Goal: Communication & Community: Answer question/provide support

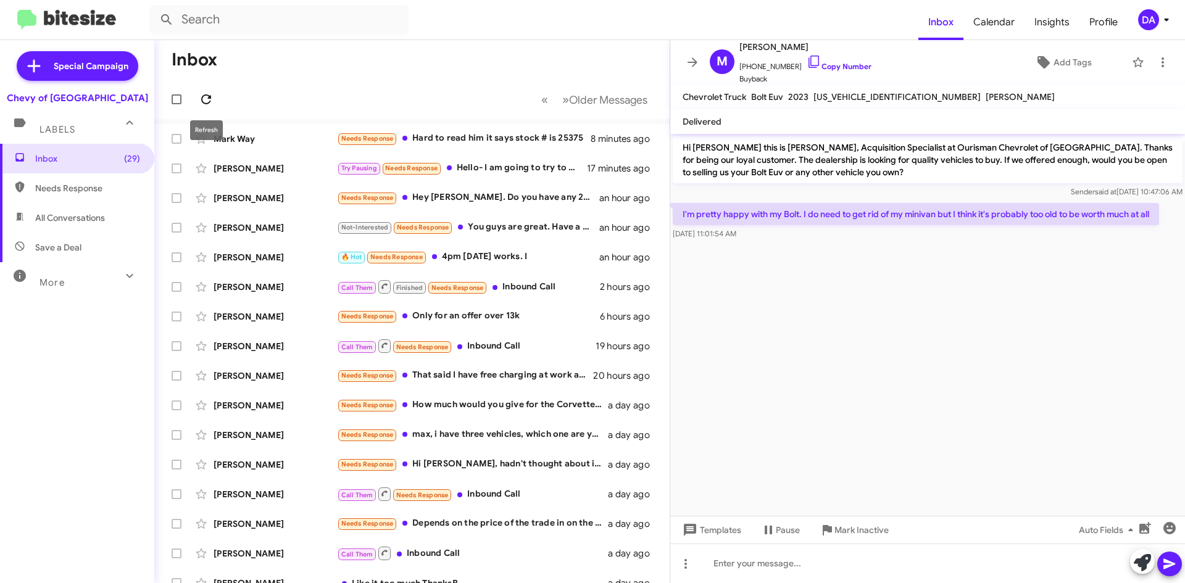
click at [205, 92] on icon at bounding box center [206, 99] width 15 height 15
click at [587, 102] on span "Older Messages" at bounding box center [608, 100] width 78 height 14
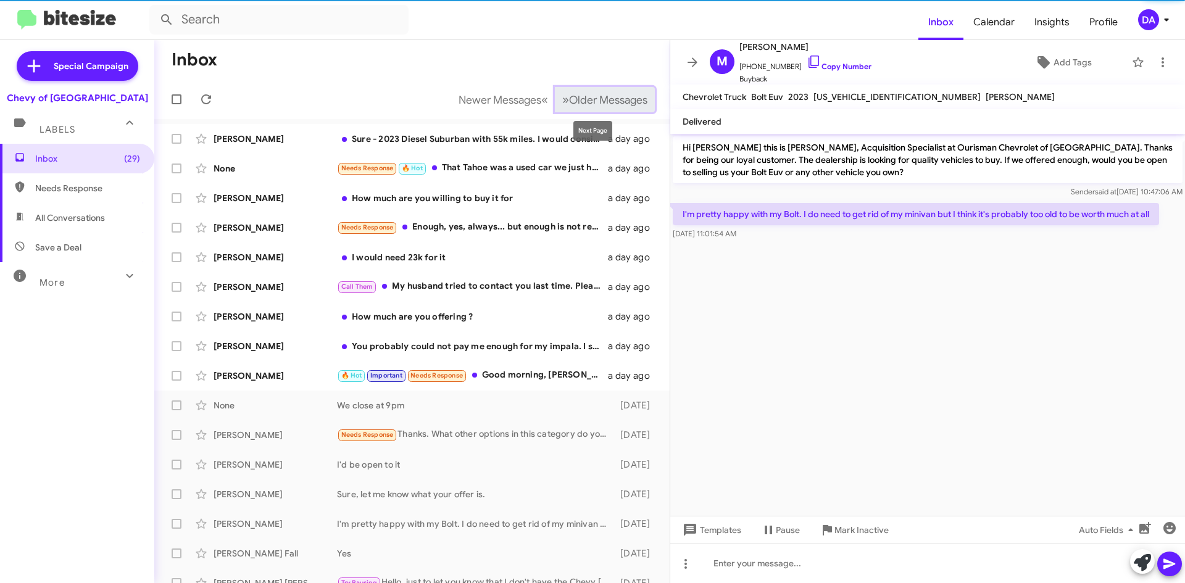
click at [581, 102] on span "Older Messages" at bounding box center [608, 100] width 78 height 14
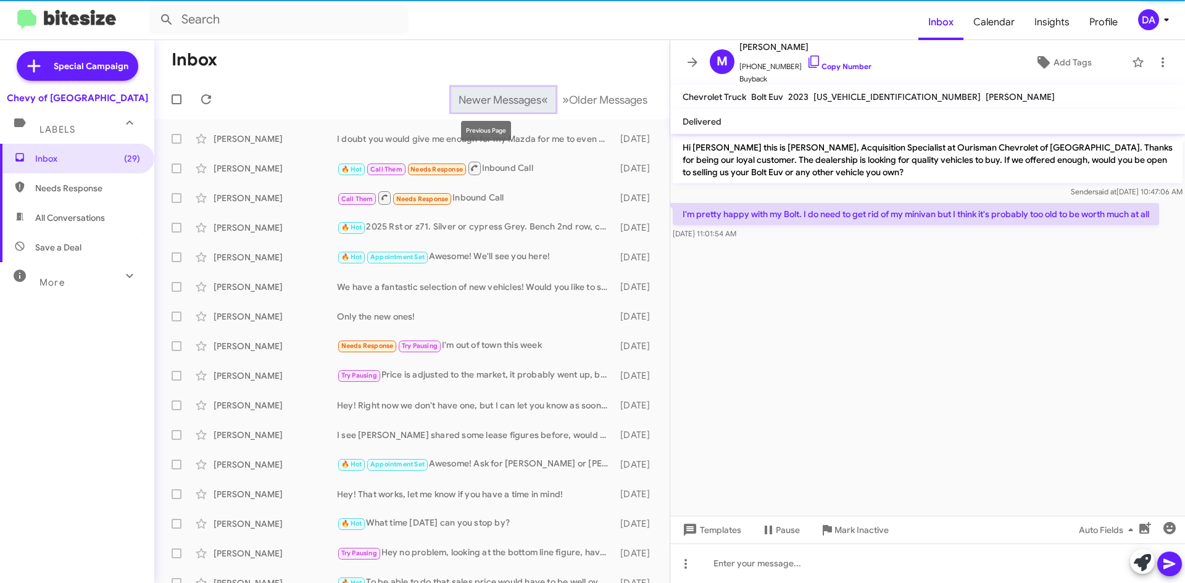
click at [517, 111] on button "Newer Messages « Previous" at bounding box center [503, 99] width 104 height 25
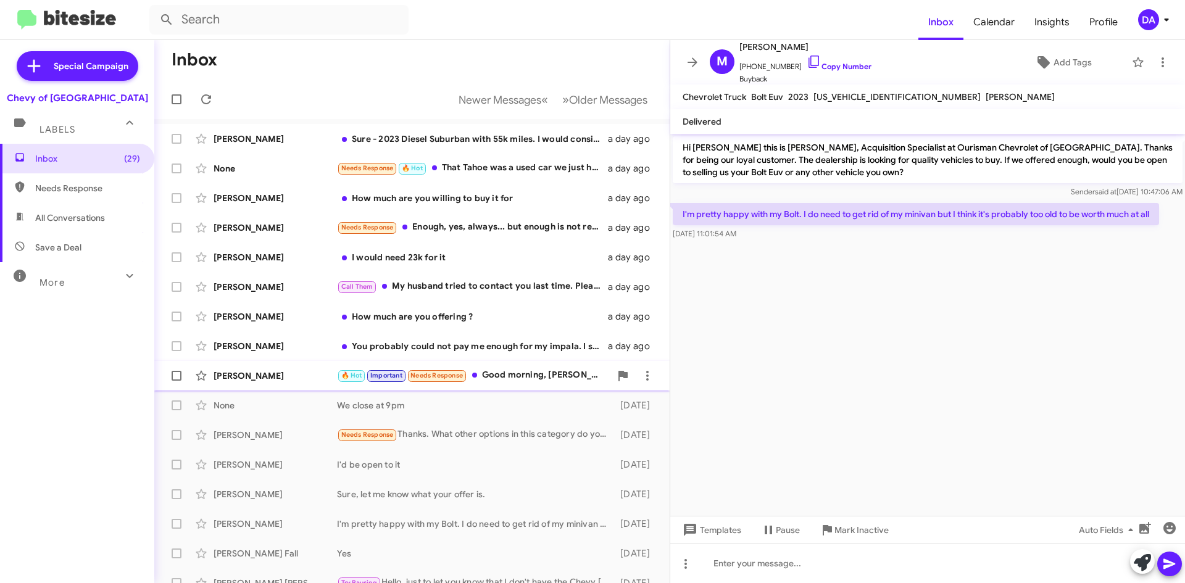
click at [528, 382] on div "🔥 Hot Important Needs Response Good morning, [PERSON_NAME], my wife prefers the…" at bounding box center [473, 375] width 273 height 14
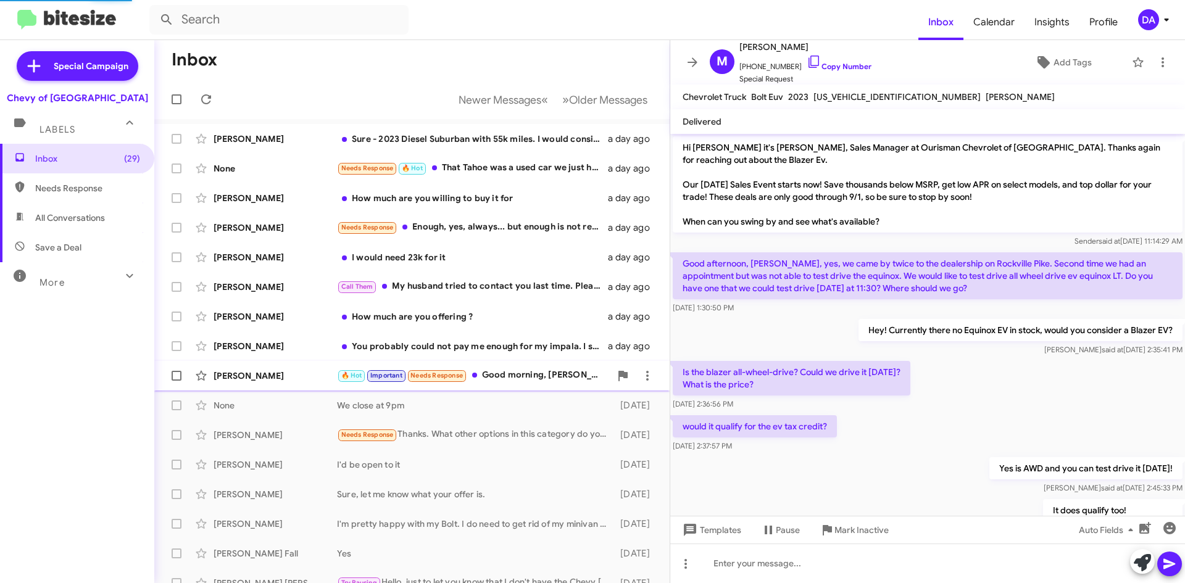
scroll to position [655, 0]
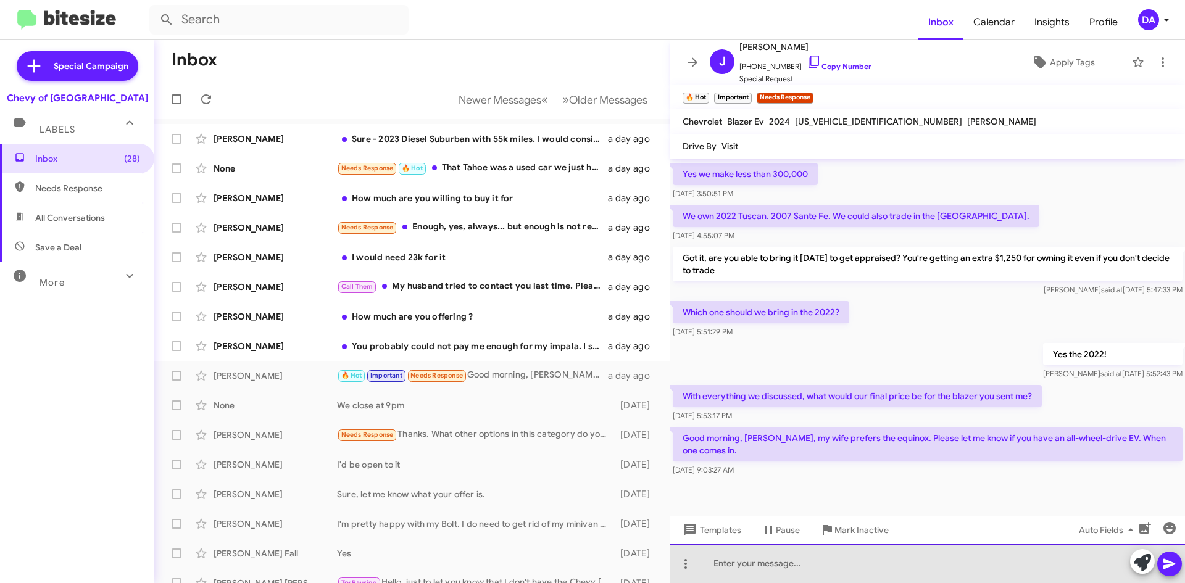
click at [765, 568] on div at bounding box center [927, 563] width 515 height 39
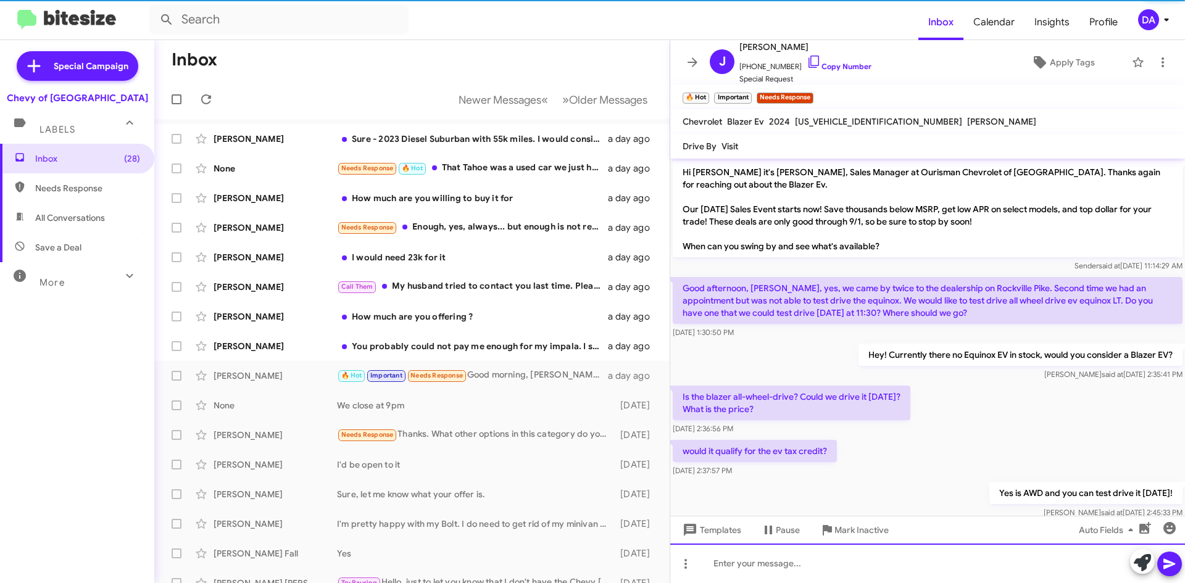
scroll to position [62, 0]
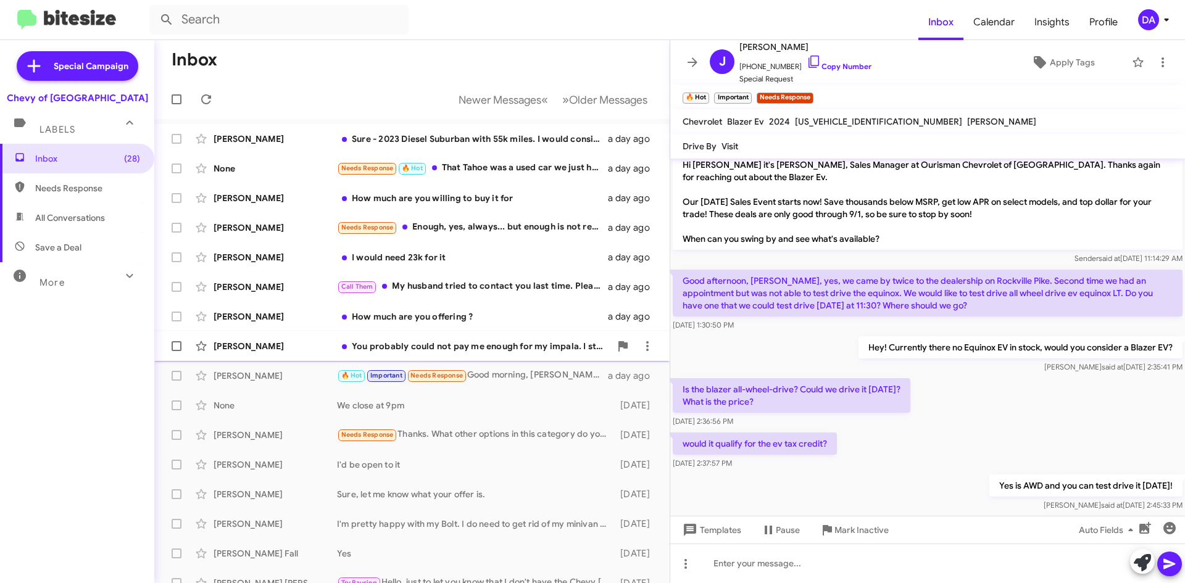
click at [497, 339] on div "[PERSON_NAME] You probably could not pay me enough for my impala. I still owe $…" at bounding box center [412, 346] width 496 height 25
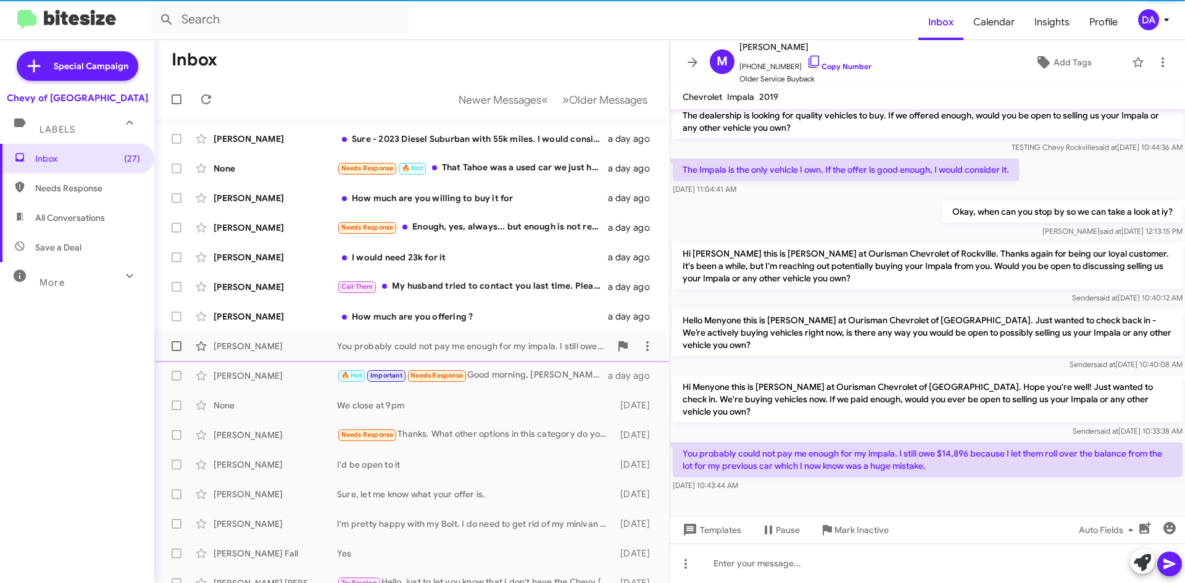
scroll to position [32, 0]
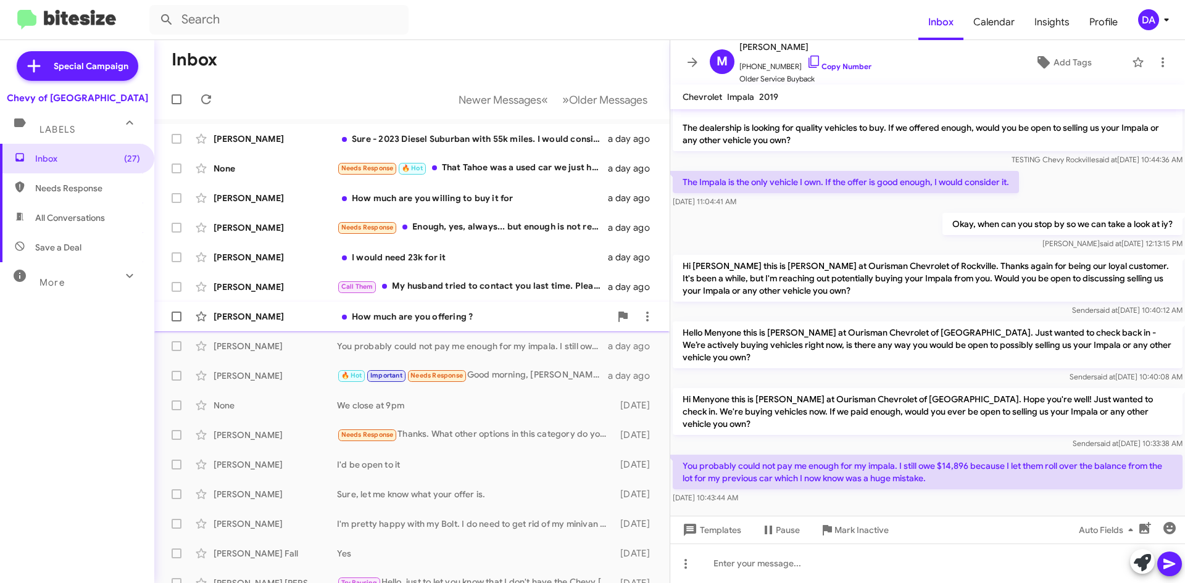
click at [500, 319] on div "How much are you offering ?" at bounding box center [473, 316] width 273 height 12
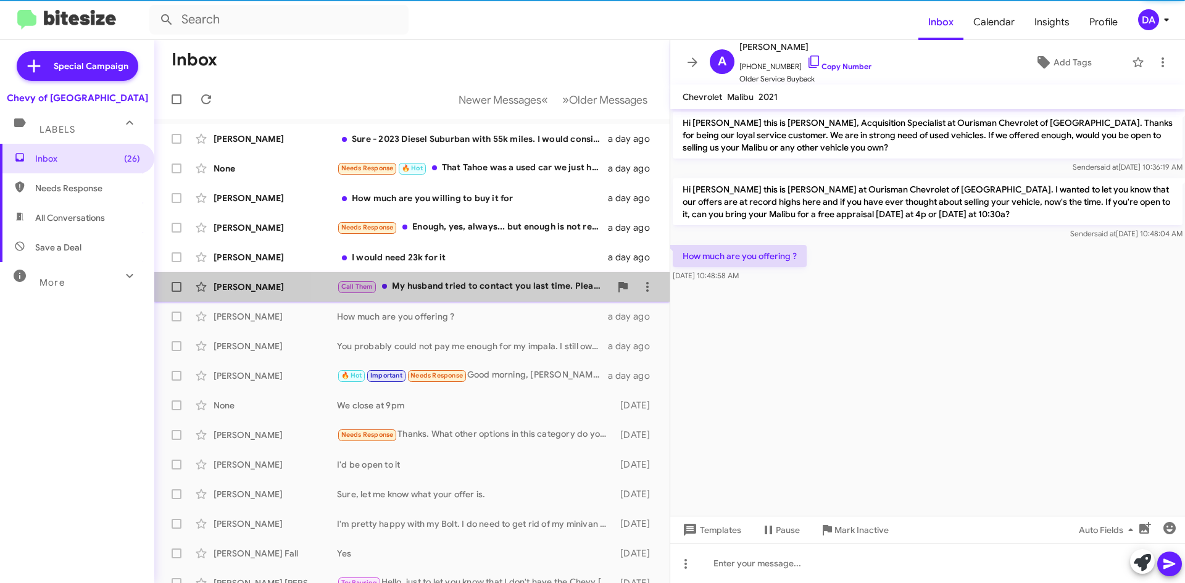
click at [488, 290] on div "Call Them My husband tried to contact you last time. Please call him: [PHONE_NU…" at bounding box center [473, 287] width 273 height 14
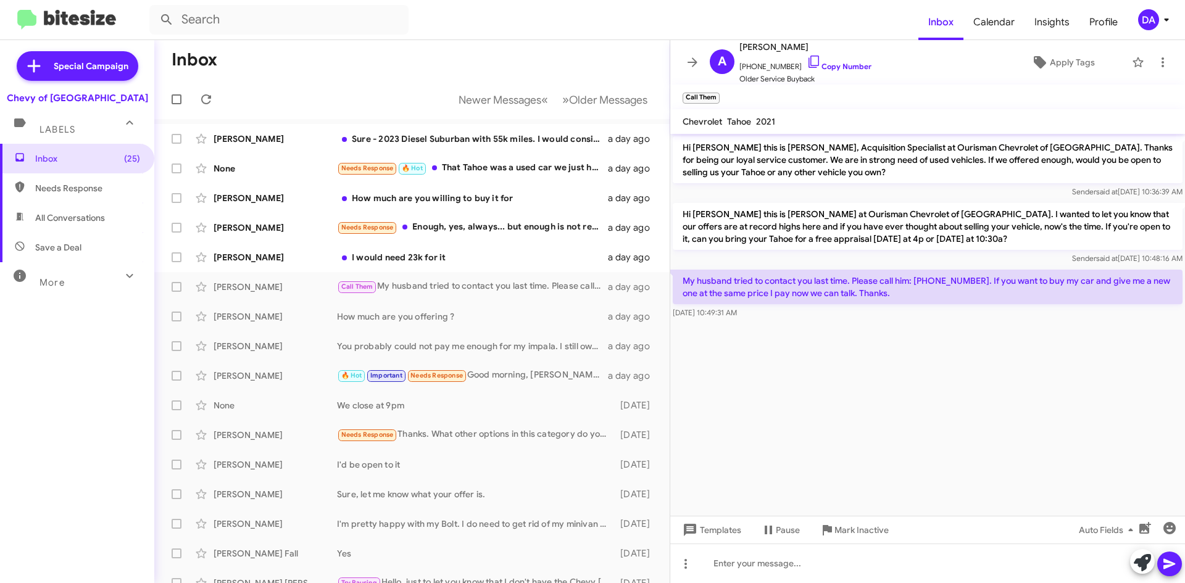
click at [939, 277] on p "My husband tried to contact you last time. Please call him: [PHONE_NUMBER]. If …" at bounding box center [928, 287] width 510 height 35
copy p "2404253534"
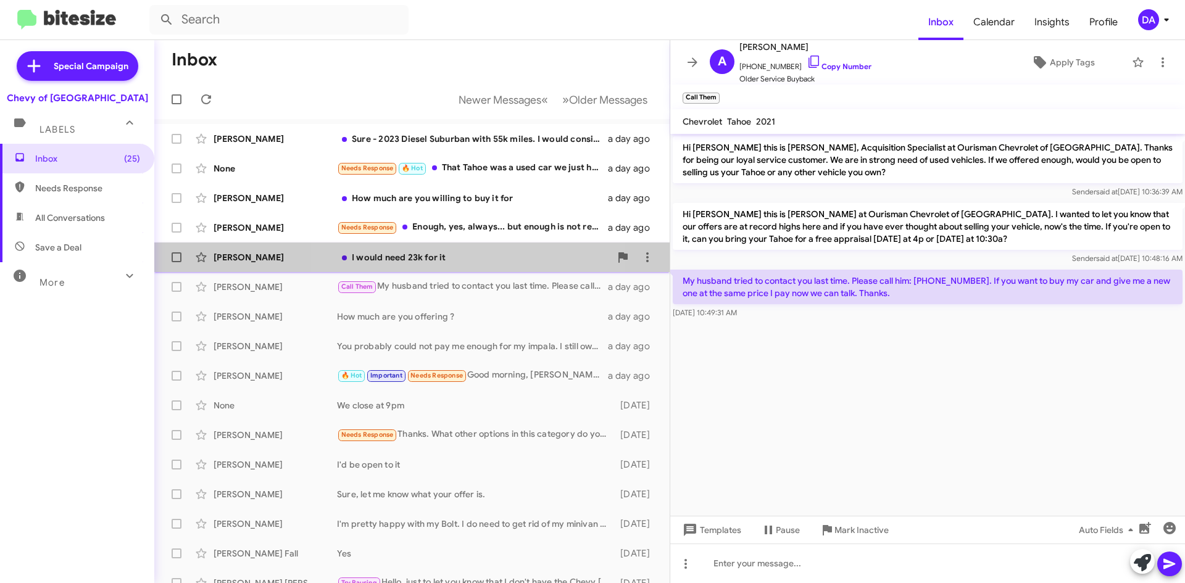
click at [462, 256] on div "I would need 23k for it" at bounding box center [473, 257] width 273 height 12
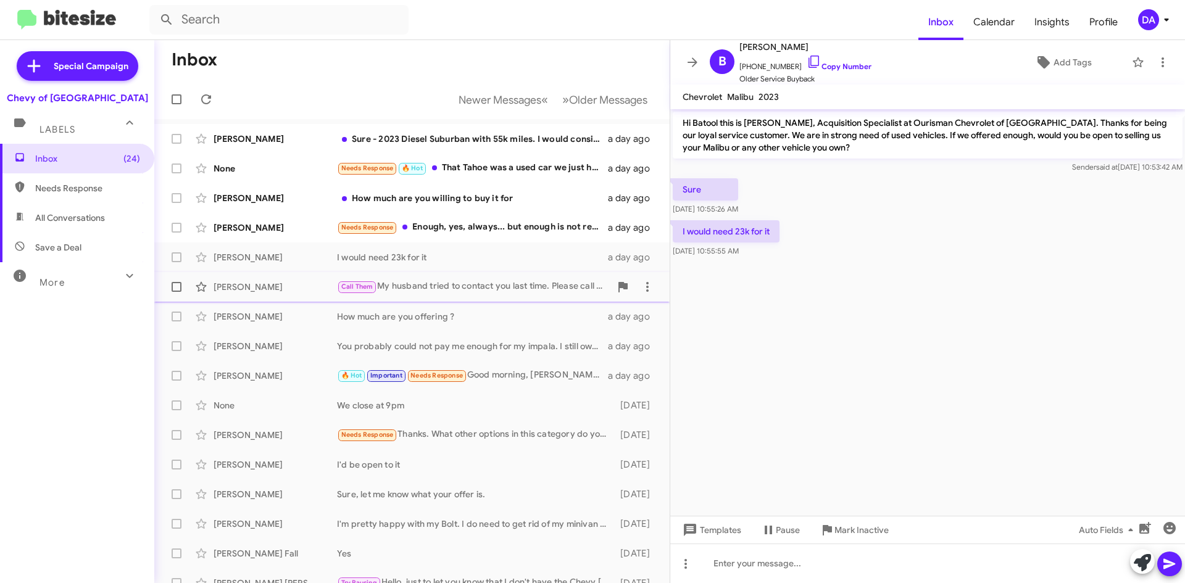
click at [520, 283] on div "Call Them My husband tried to contact you last time. Please call him: [PHONE_NU…" at bounding box center [473, 287] width 273 height 14
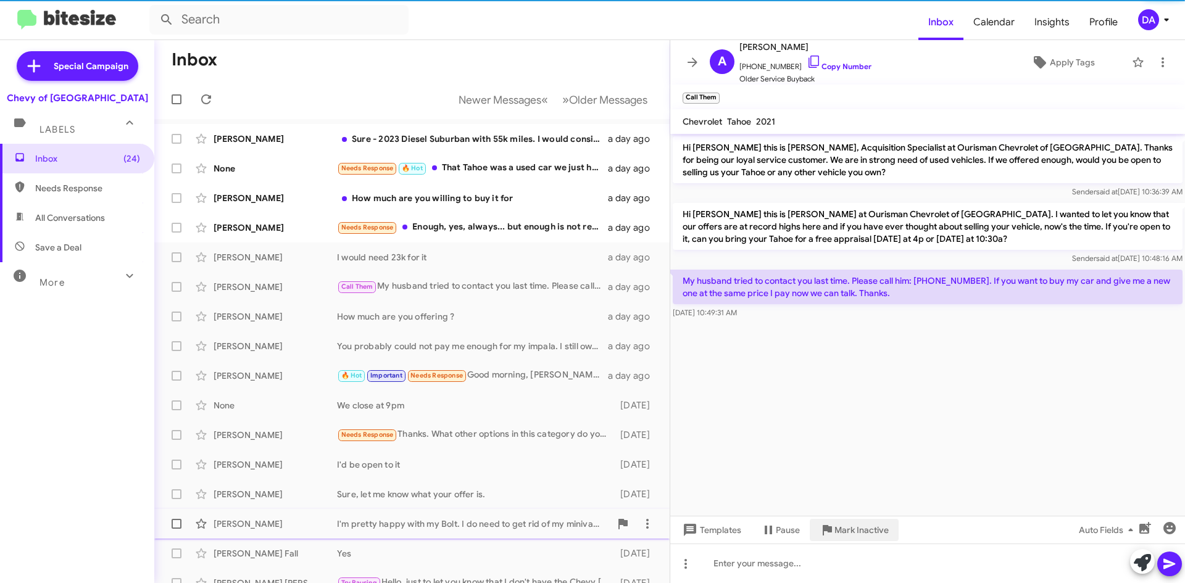
click at [844, 521] on span "Mark Inactive" at bounding box center [861, 530] width 54 height 22
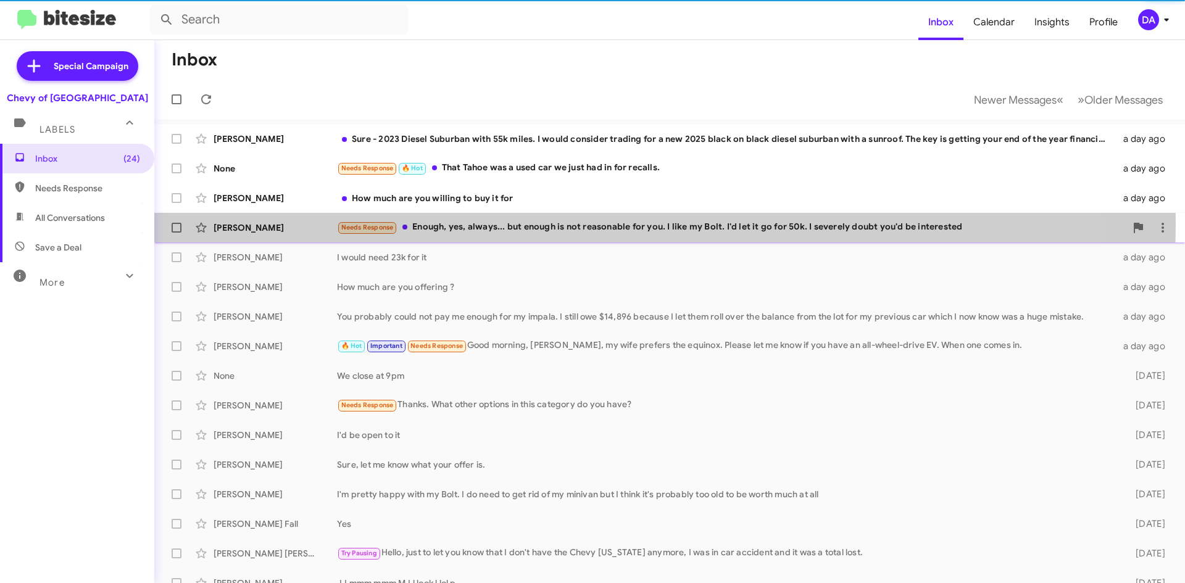
click at [512, 223] on div "Needs Response Enough, yes, always... but enough is not reasonable for you. I l…" at bounding box center [731, 227] width 789 height 14
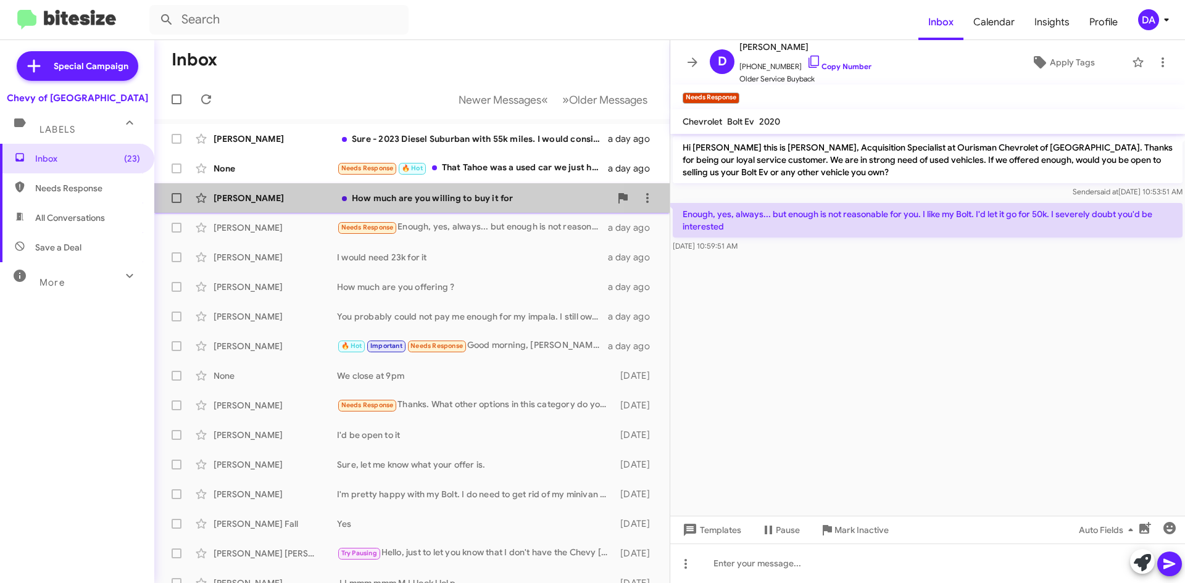
click at [443, 188] on div "[PERSON_NAME] How much are you willing to buy it for a day ago" at bounding box center [412, 198] width 496 height 25
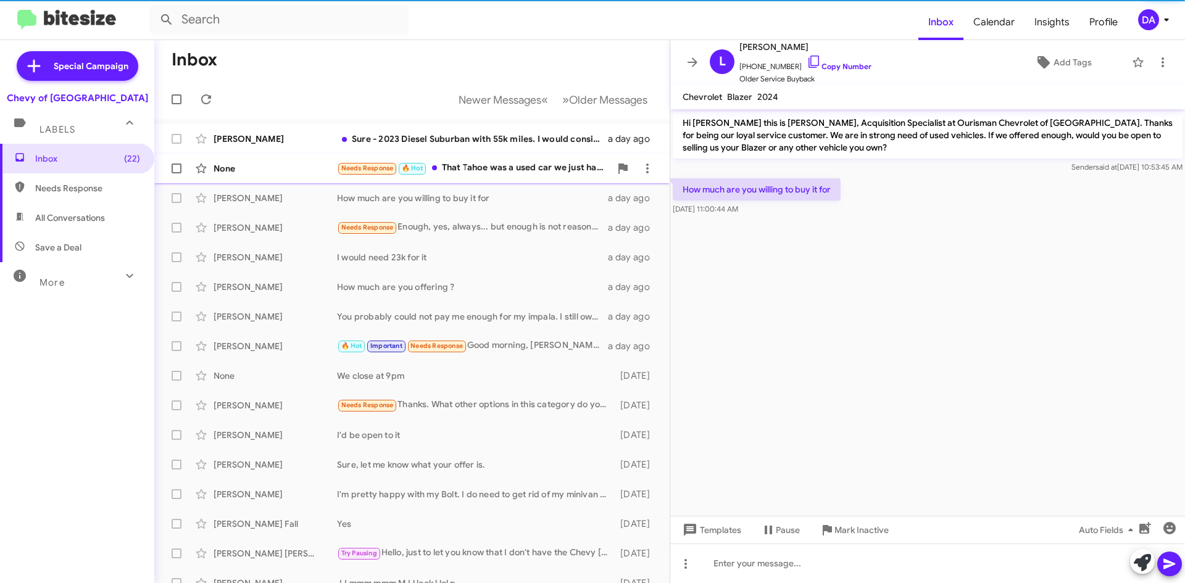
click at [534, 164] on div "Needs Response 🔥 Hot That Tahoe was a used car we just had in for recalls." at bounding box center [473, 168] width 273 height 14
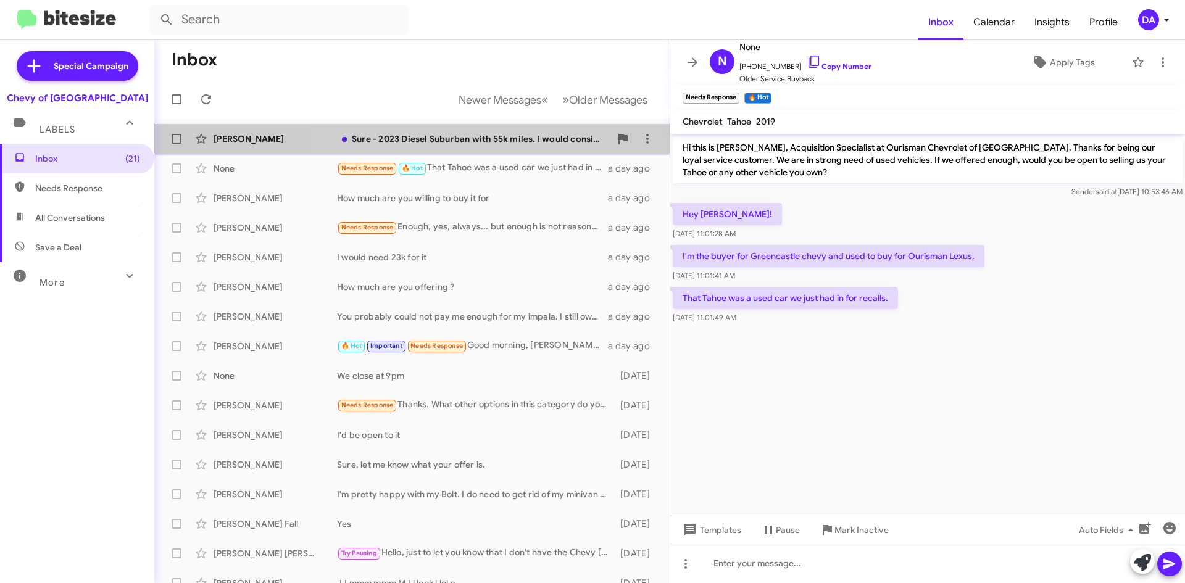
click at [532, 136] on div "Sure - 2023 Diesel Suburban with 55k miles. I would consider trading for a new …" at bounding box center [473, 139] width 273 height 12
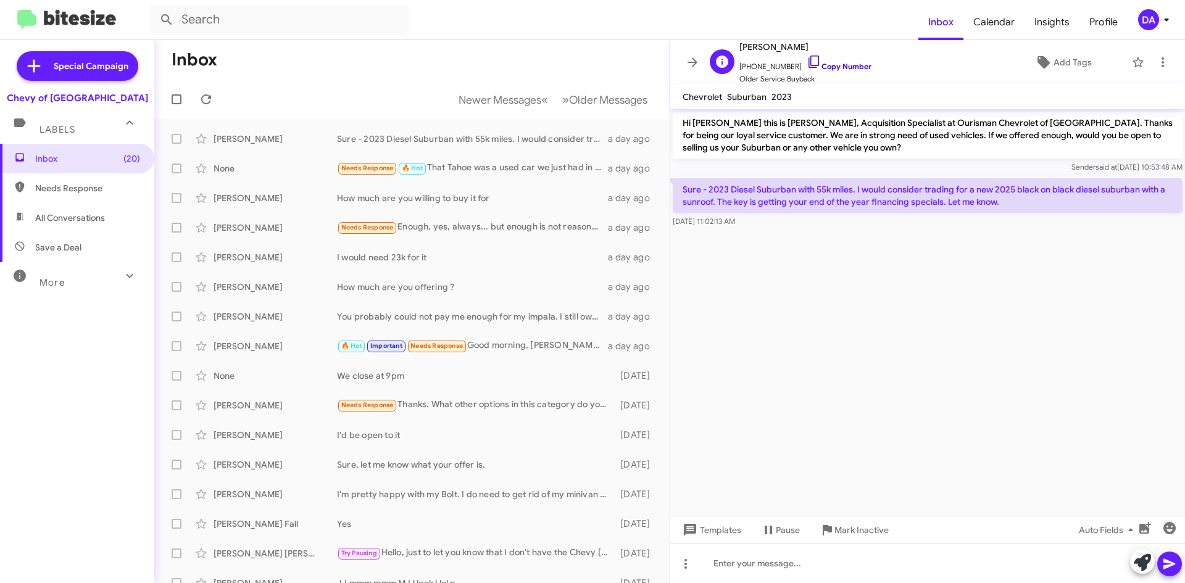
click at [844, 64] on link "Copy Number" at bounding box center [839, 66] width 65 height 9
click at [898, 533] on div "Templates Pause Mark Inactive Auto Fields" at bounding box center [927, 530] width 515 height 28
click at [887, 536] on span "Mark Inactive" at bounding box center [861, 530] width 54 height 22
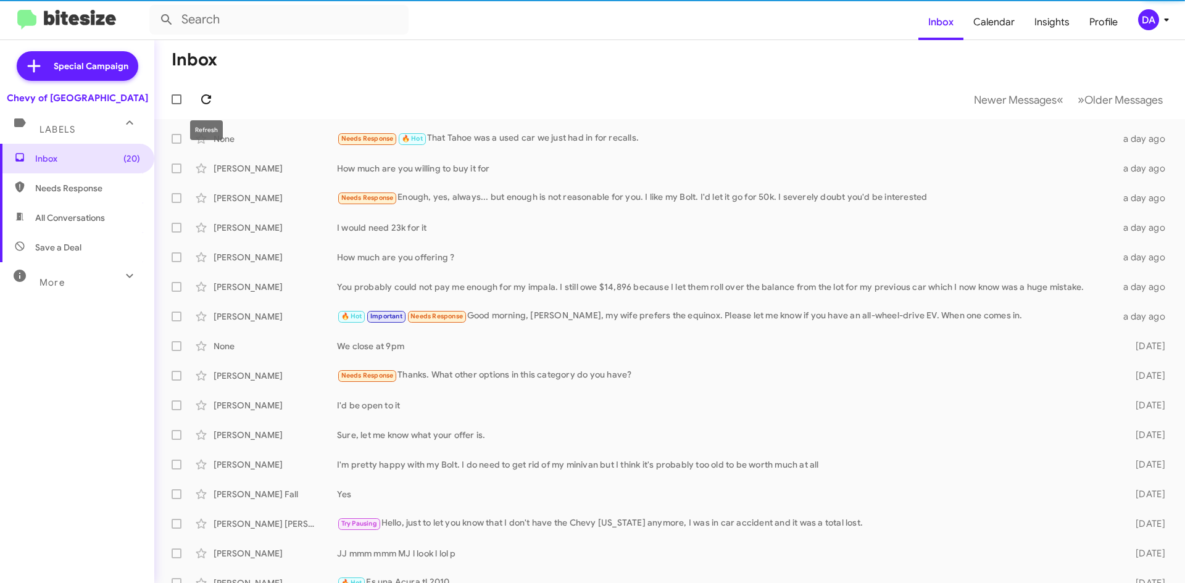
click at [206, 105] on icon at bounding box center [206, 99] width 15 height 15
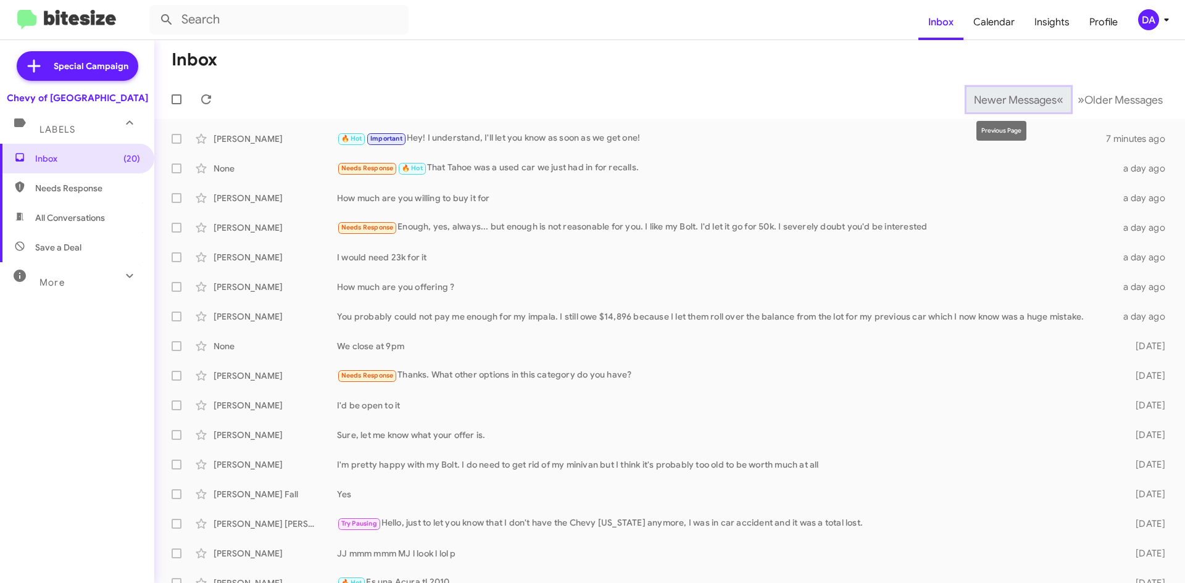
click at [975, 108] on button "Newer Messages « Previous" at bounding box center [1018, 99] width 104 height 25
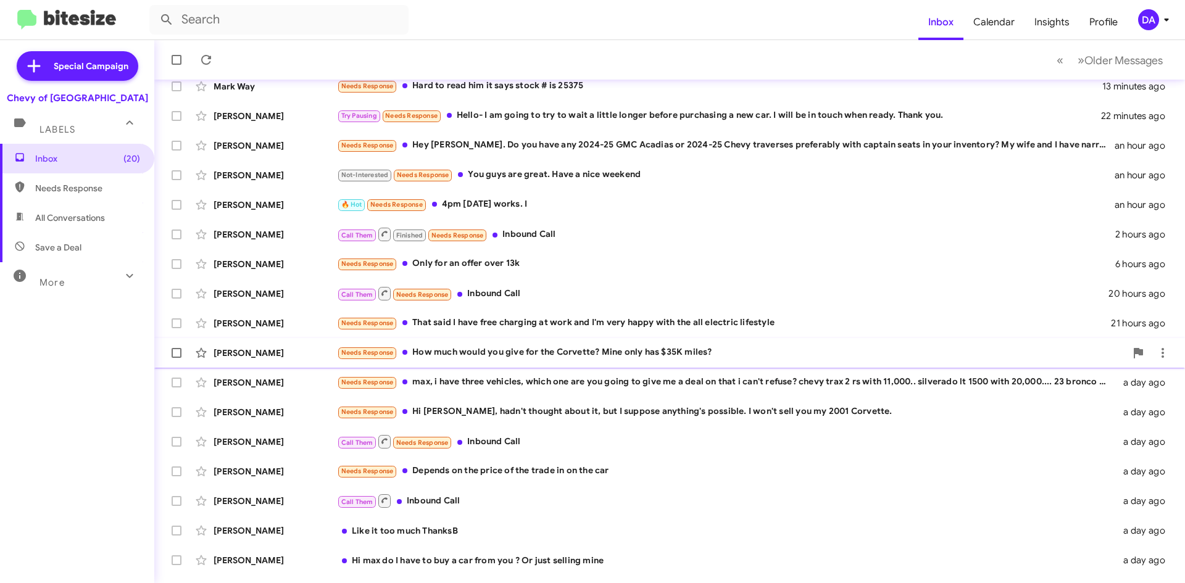
scroll to position [133, 0]
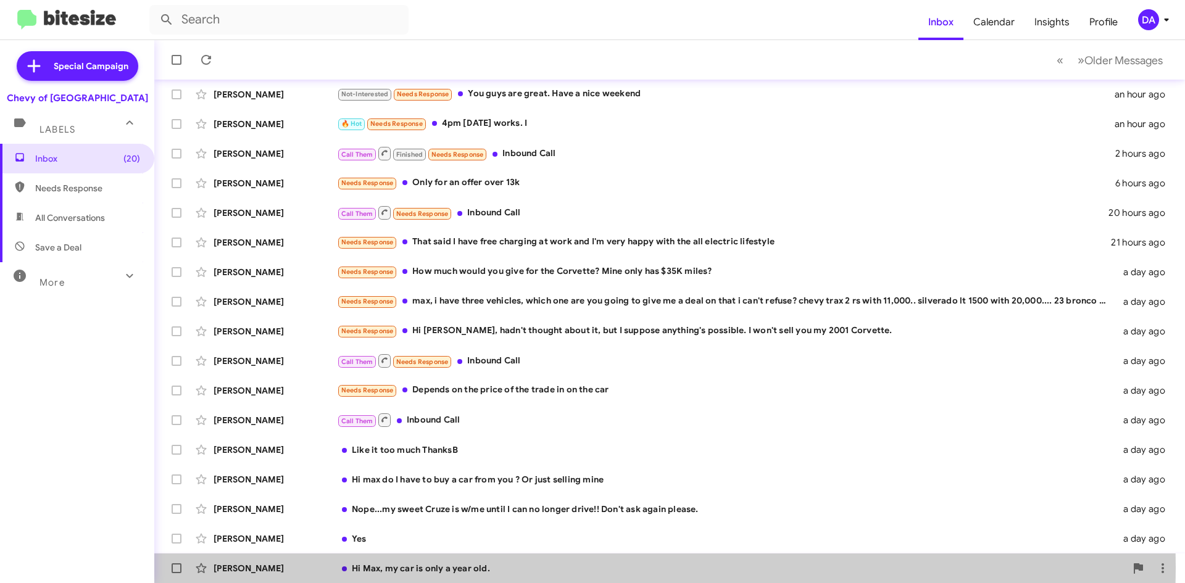
click at [470, 568] on div "Hi Max, my car is only a year old." at bounding box center [731, 568] width 789 height 12
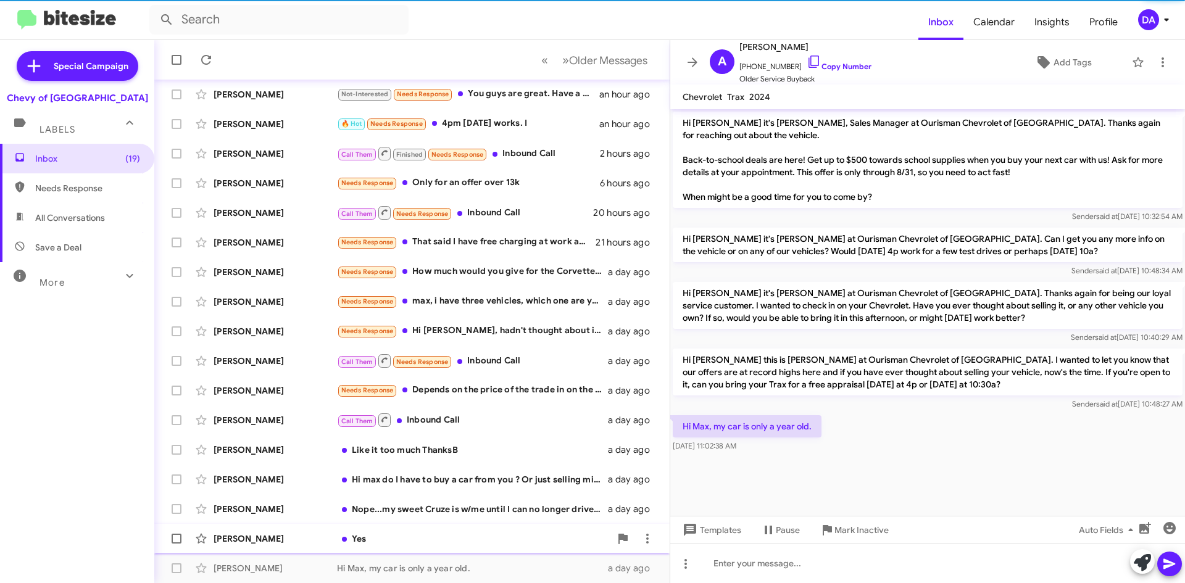
click at [439, 539] on div "Yes" at bounding box center [473, 539] width 273 height 12
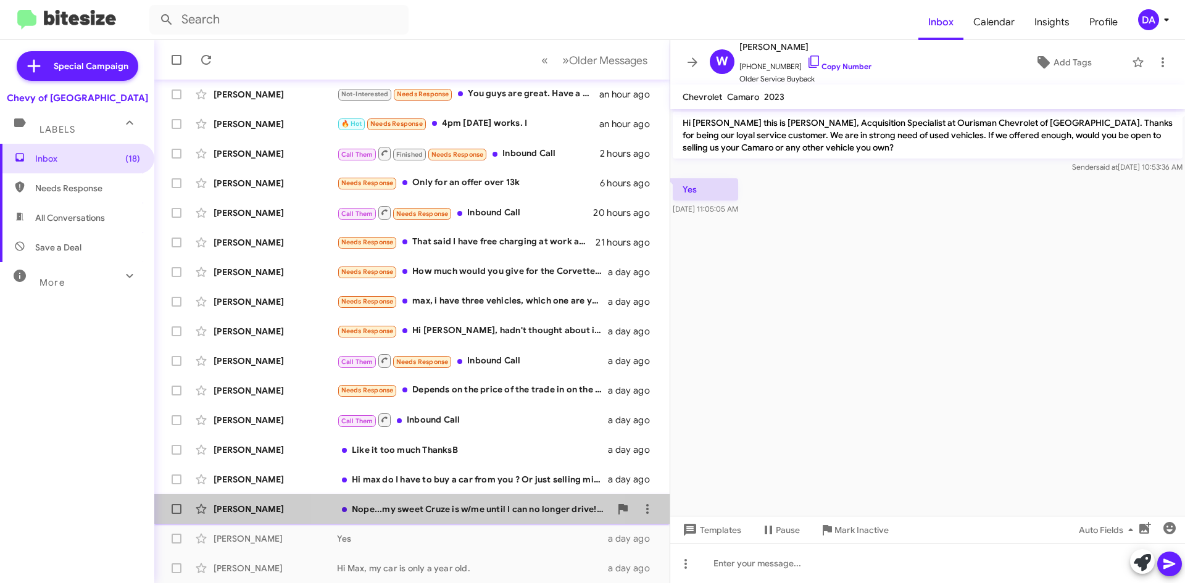
click at [452, 510] on div "Nope...my sweet Cruze is w/me until I can no longer drive!! Don't ask again ple…" at bounding box center [473, 509] width 273 height 12
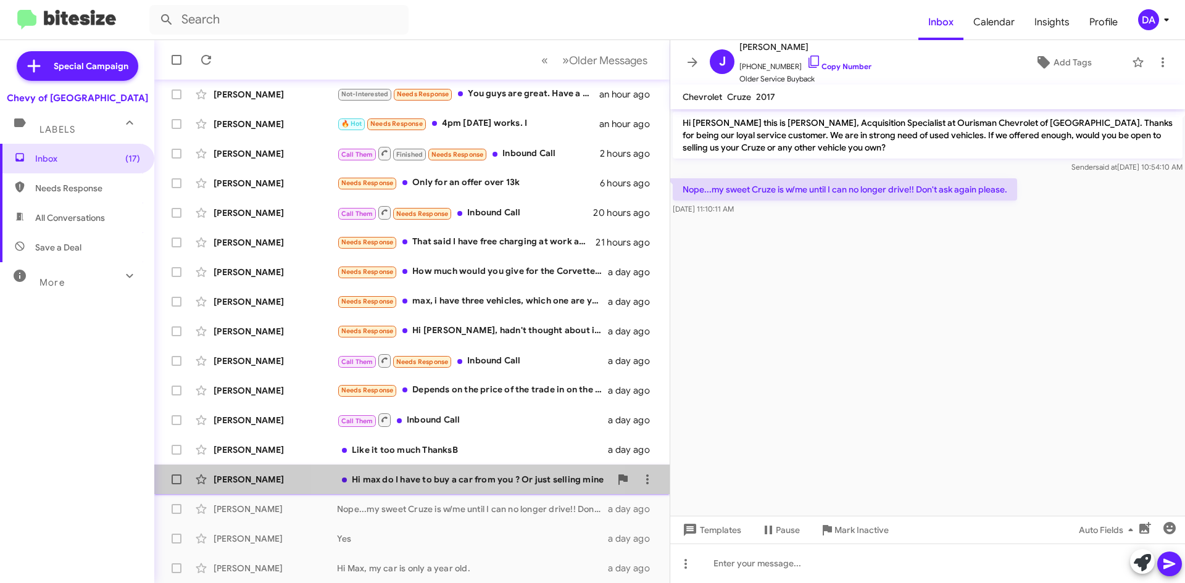
click at [460, 481] on div "Hi max do I have to buy a car from you ? Or just selling mine" at bounding box center [473, 479] width 273 height 12
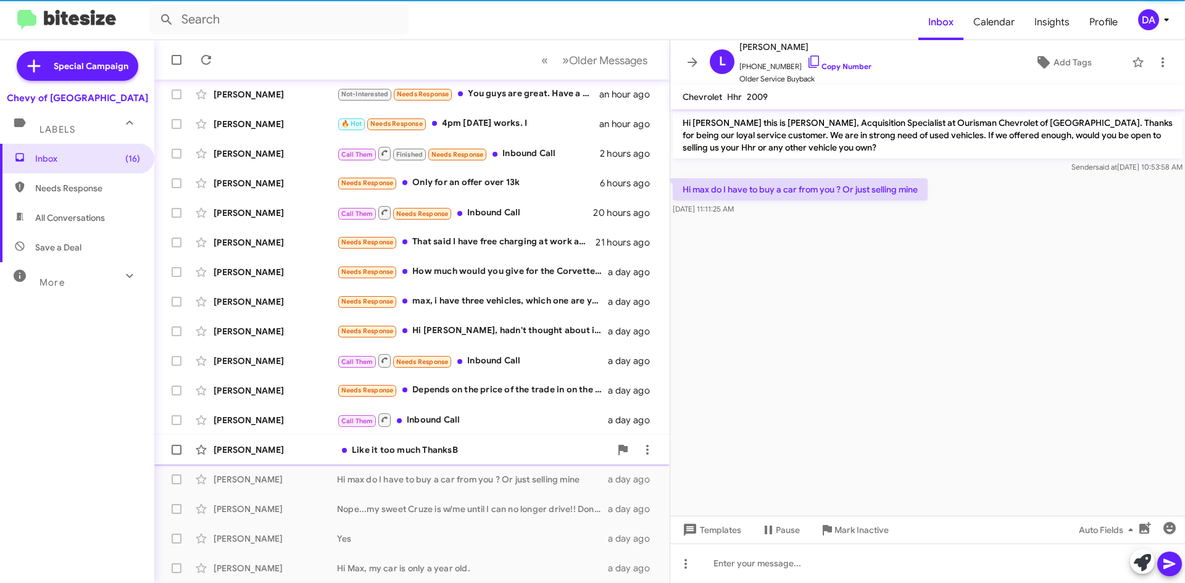
click at [449, 445] on div "Like it too much ThanksB" at bounding box center [473, 450] width 273 height 12
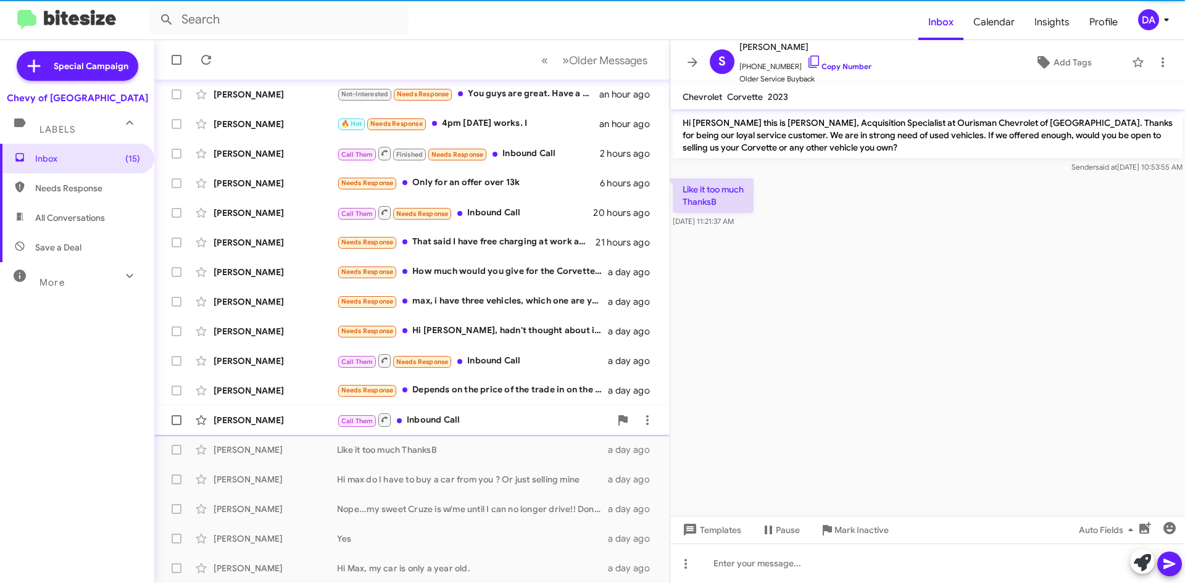
click at [488, 425] on div "Call Them Inbound Call" at bounding box center [473, 419] width 273 height 15
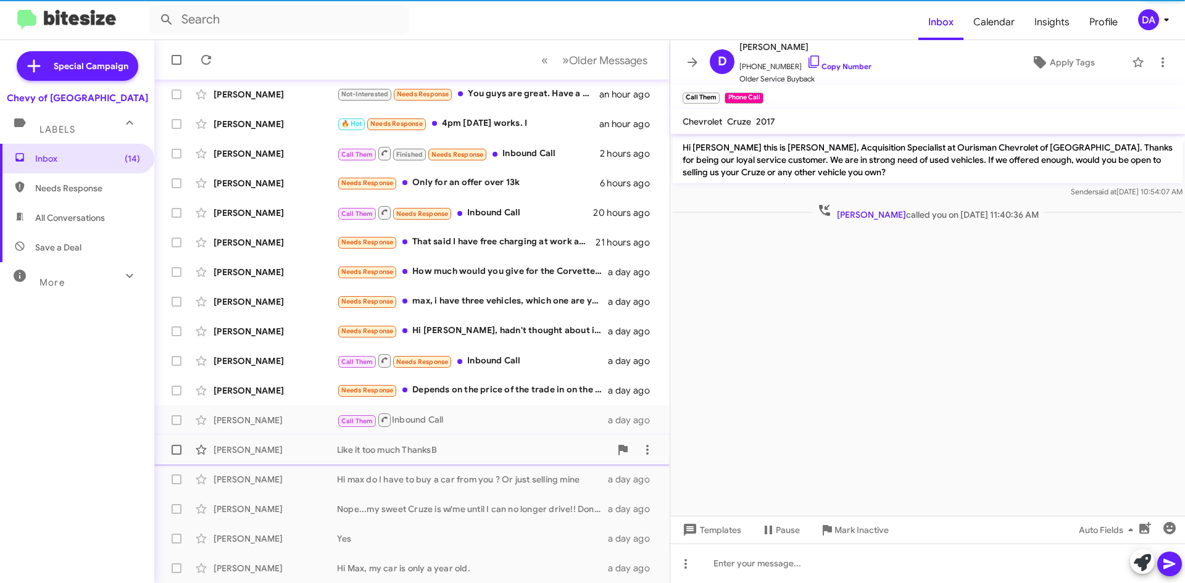
click at [489, 446] on div "Like it too much ThanksB" at bounding box center [473, 450] width 273 height 12
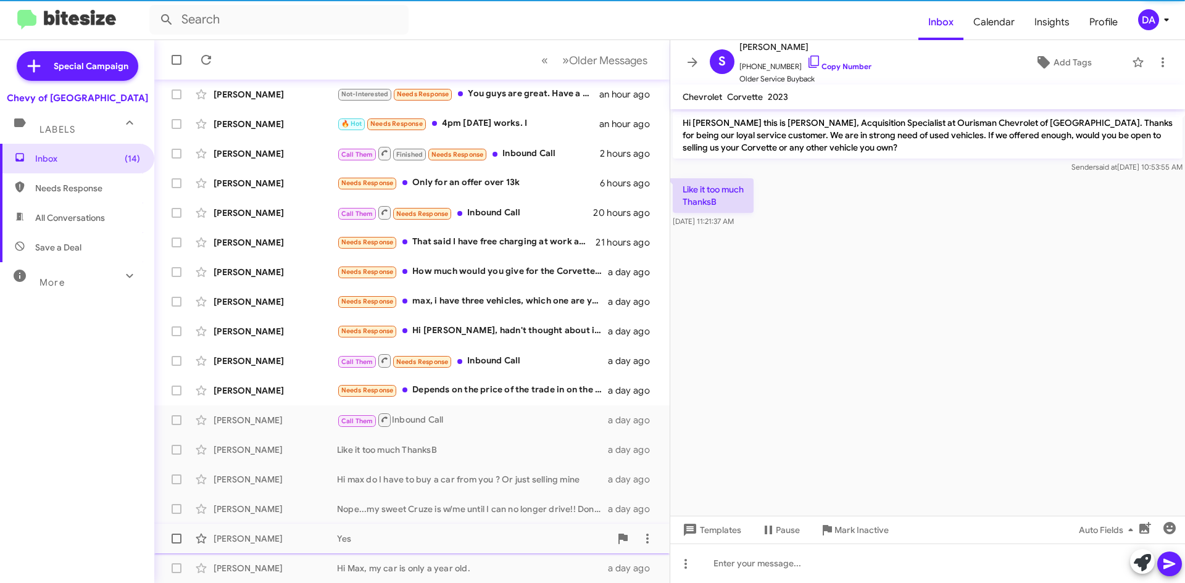
click at [861, 526] on span "Mark Inactive" at bounding box center [861, 530] width 54 height 22
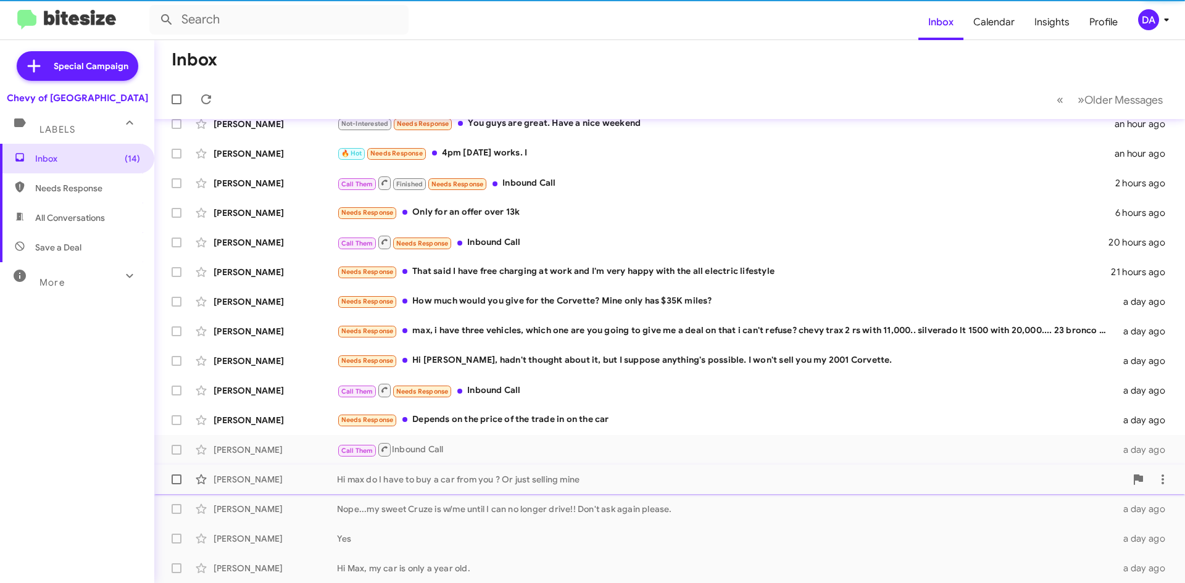
scroll to position [104, 0]
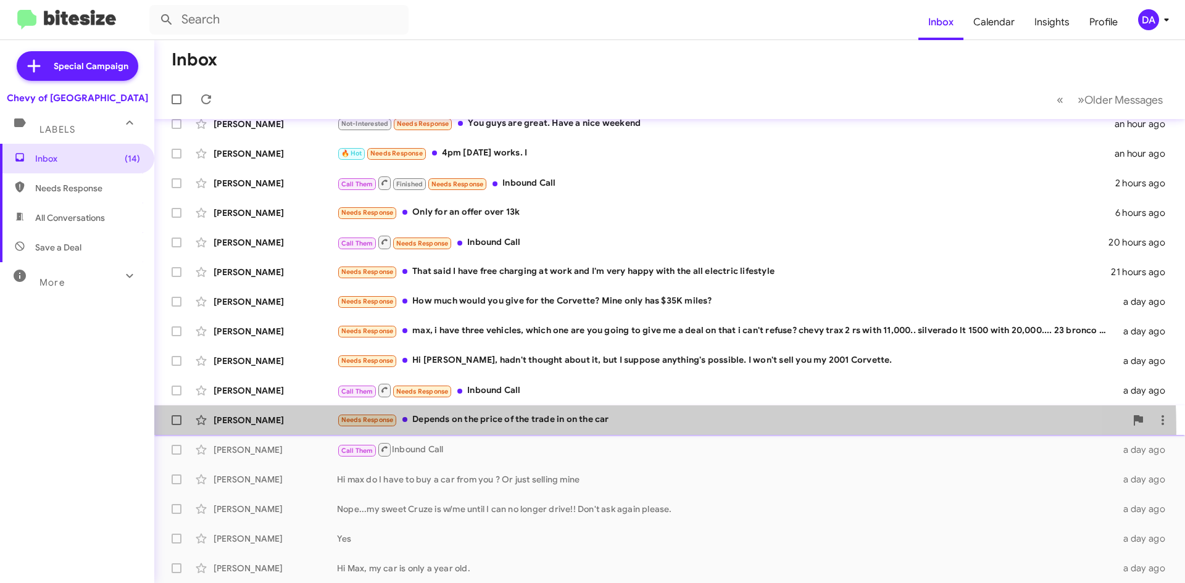
click at [512, 432] on div "[PERSON_NAME] Needs Response Depends on the price of the trade in on the car a …" at bounding box center [669, 420] width 1011 height 25
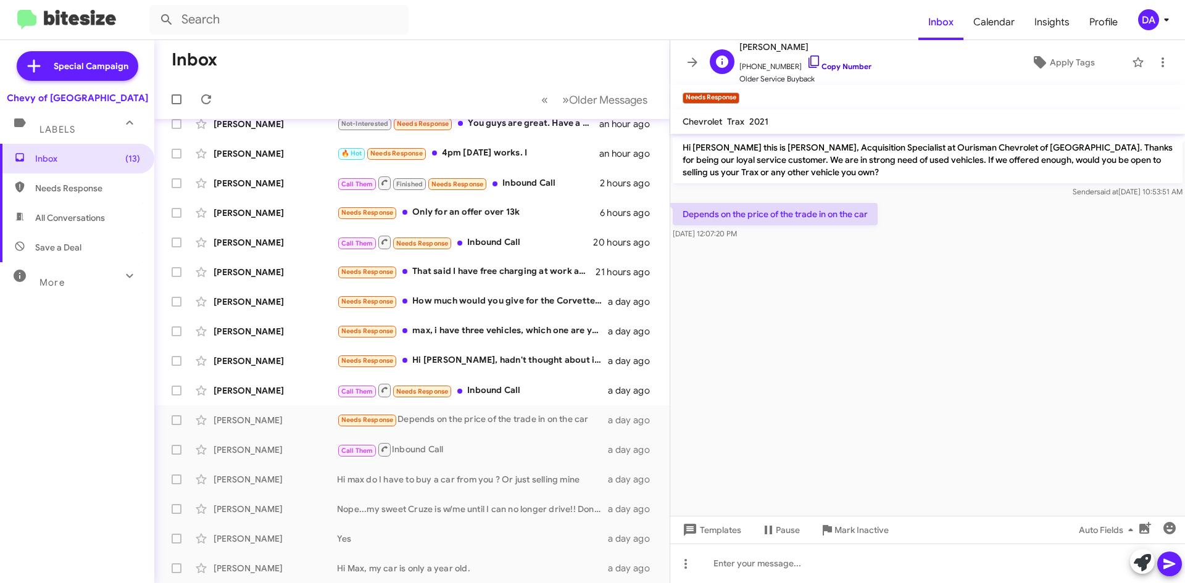
click at [829, 70] on link "Copy Number" at bounding box center [839, 66] width 65 height 9
click at [883, 539] on span "Mark Inactive" at bounding box center [861, 530] width 54 height 22
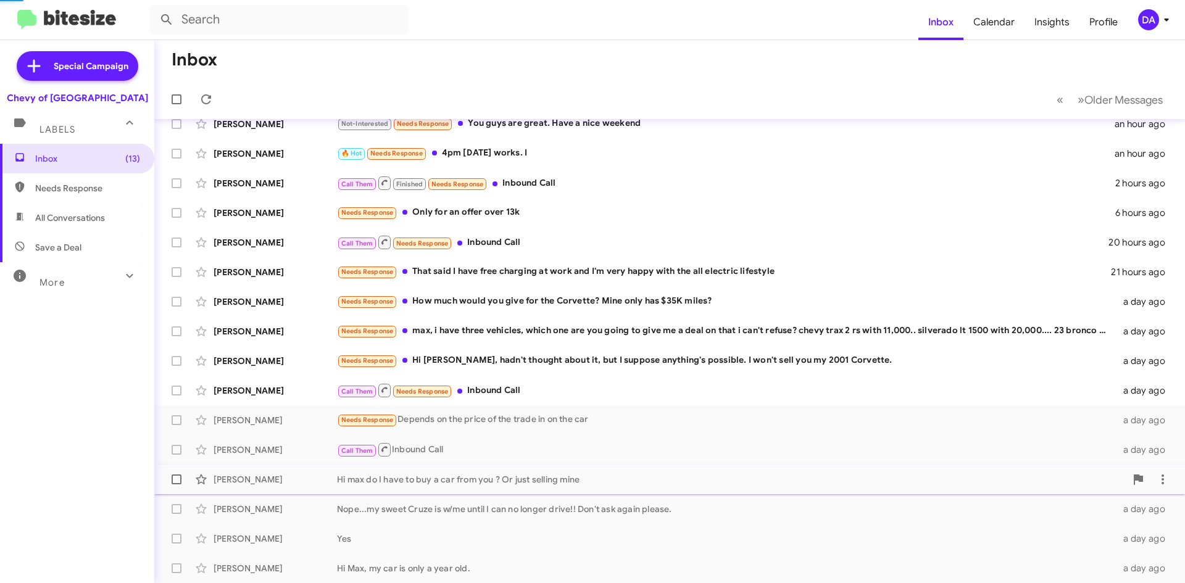
scroll to position [74, 0]
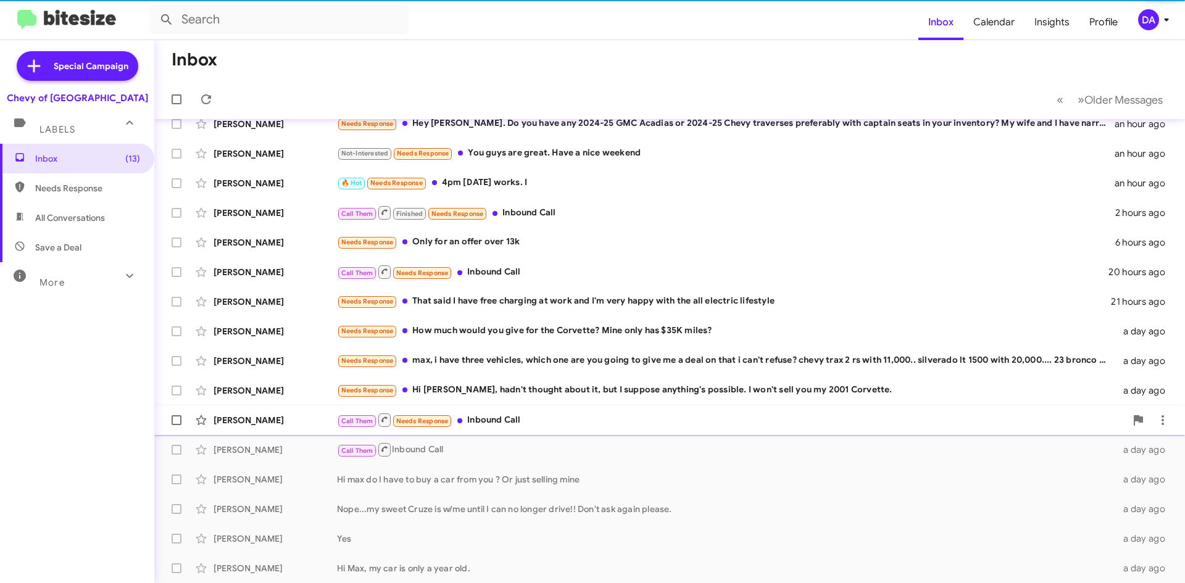
click at [534, 414] on div "Call Them Needs Response Inbound Call" at bounding box center [731, 419] width 789 height 15
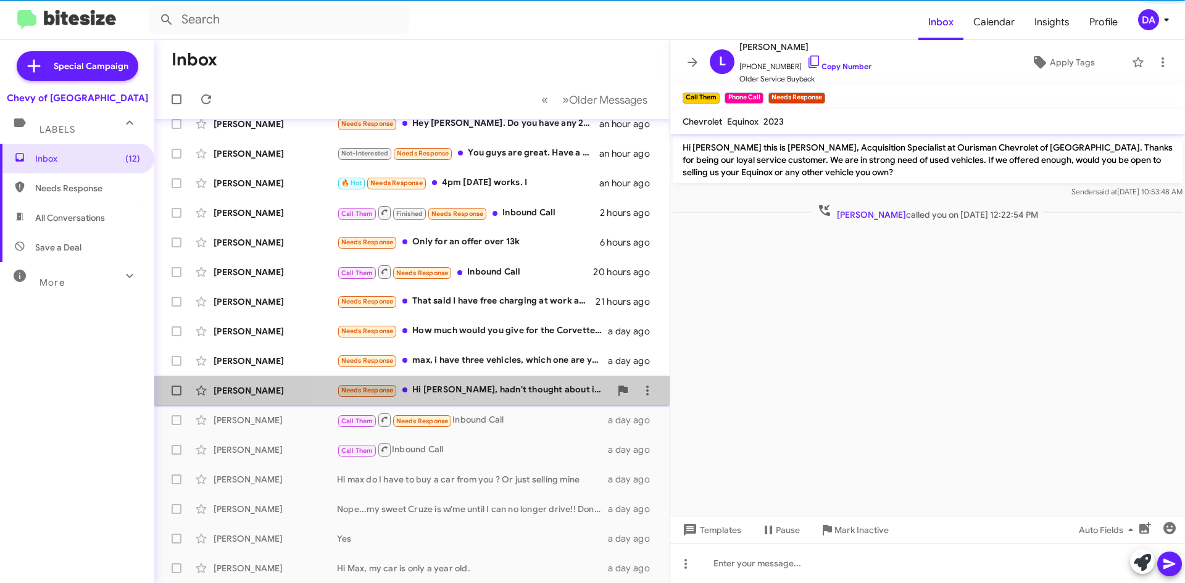
click at [534, 398] on div "[PERSON_NAME] Needs Response Hi [PERSON_NAME], hadn't thought about it, but I s…" at bounding box center [412, 390] width 496 height 25
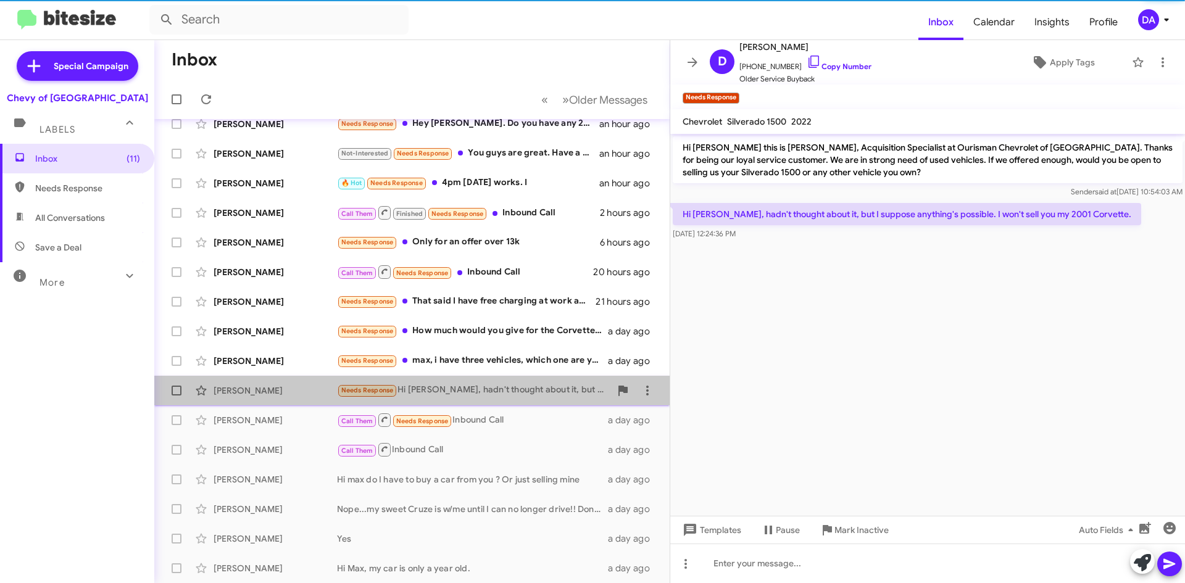
click at [511, 377] on span "[PERSON_NAME] Needs Response Hi [PERSON_NAME], hadn't thought about it, but I s…" at bounding box center [411, 391] width 515 height 30
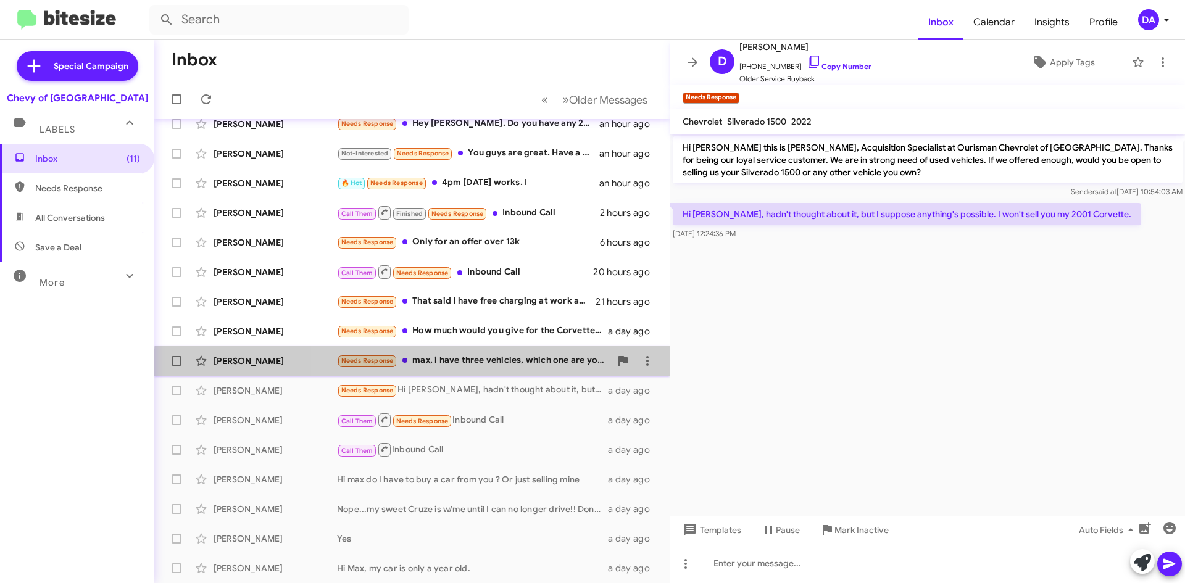
click at [499, 369] on div "[PERSON_NAME] Needs Response max, i have three vehicles, which one are you goin…" at bounding box center [412, 361] width 496 height 25
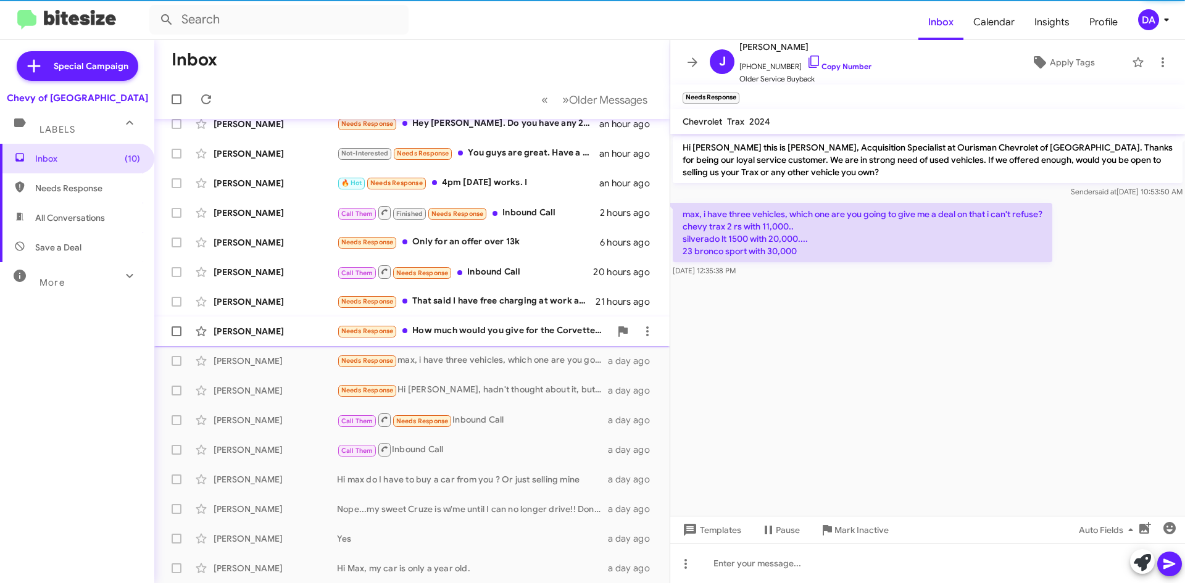
click at [494, 319] on div "[PERSON_NAME] Needs Response How much would you give for the Corvette? Mine onl…" at bounding box center [412, 331] width 496 height 25
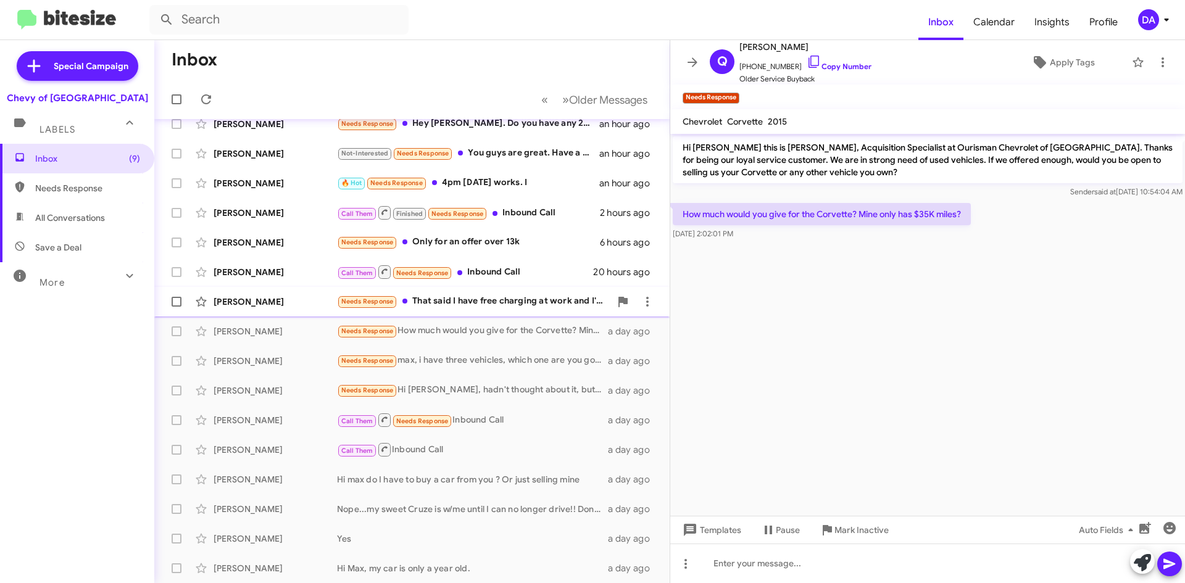
click at [524, 296] on div "Needs Response That said I have free charging at work and I'm very happy with t…" at bounding box center [473, 301] width 273 height 14
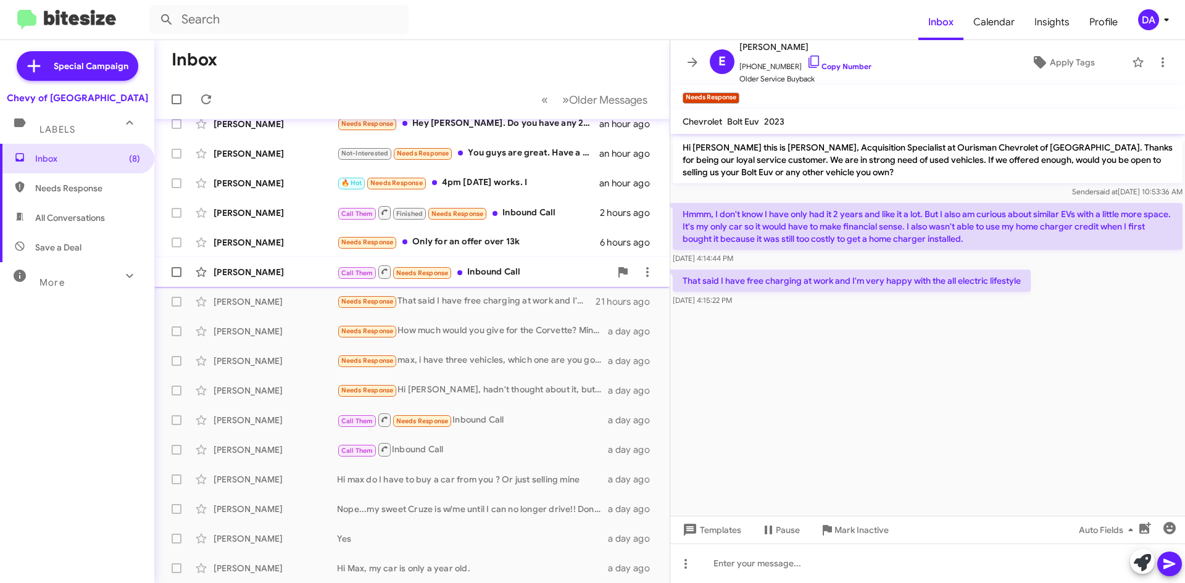
click at [499, 280] on div "Call Them Needs Response Inbound Call" at bounding box center [473, 271] width 273 height 15
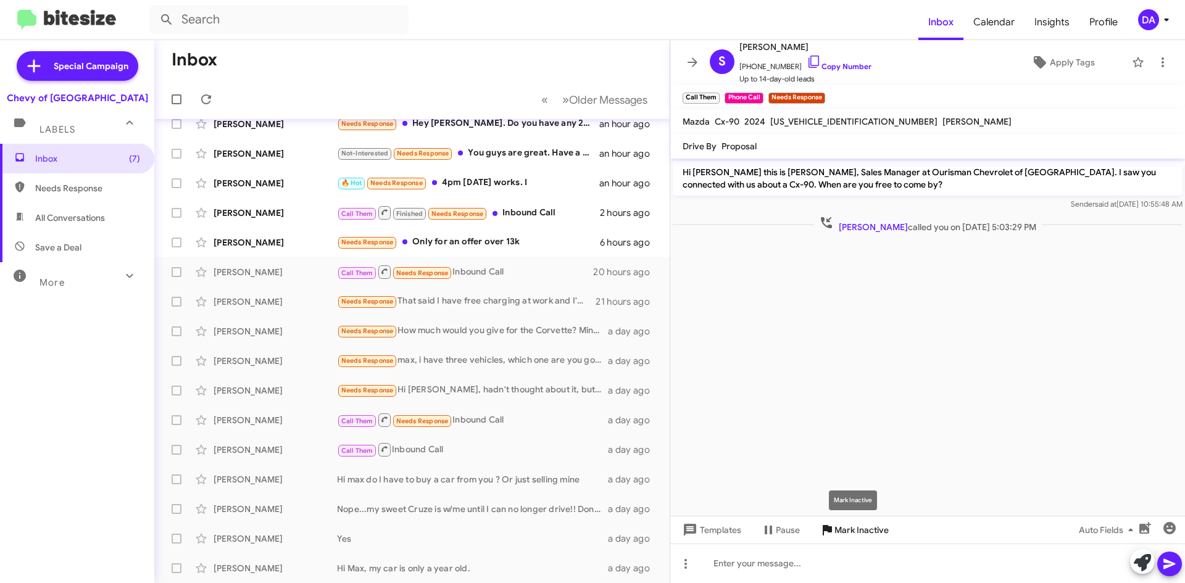
click at [835, 523] on span "Mark Inactive" at bounding box center [861, 530] width 54 height 22
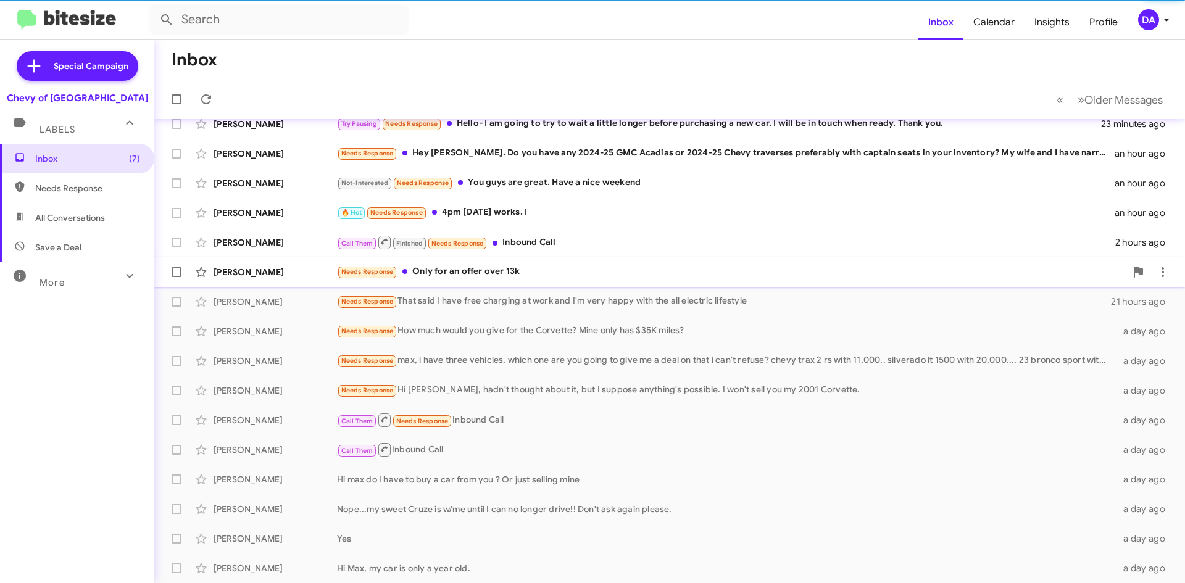
scroll to position [44, 0]
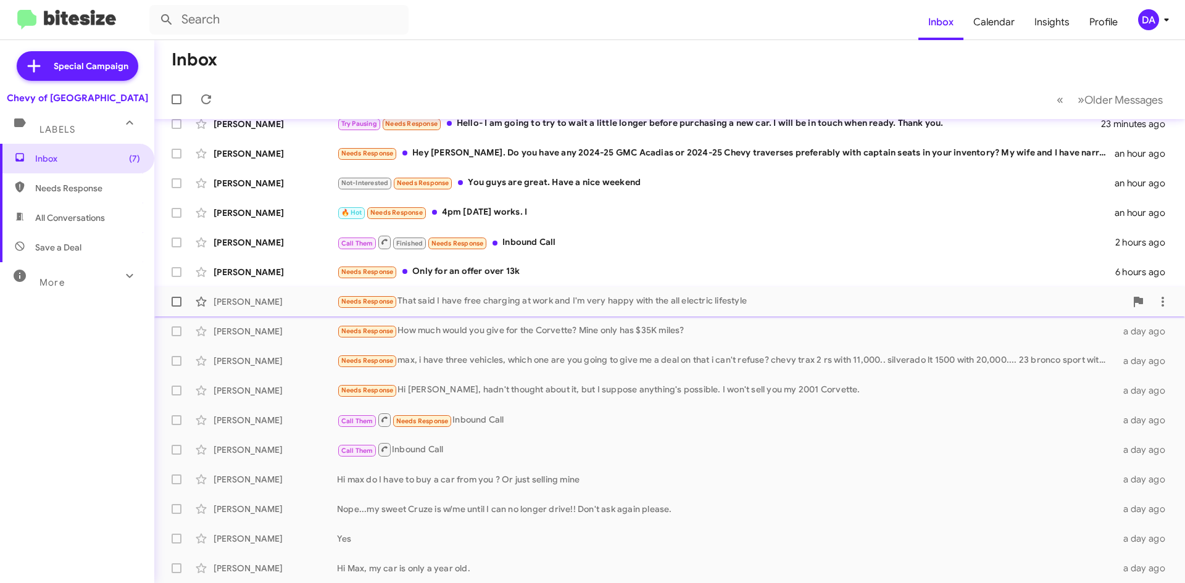
click at [508, 296] on div "Needs Response That said I have free charging at work and I'm very happy with t…" at bounding box center [731, 301] width 789 height 14
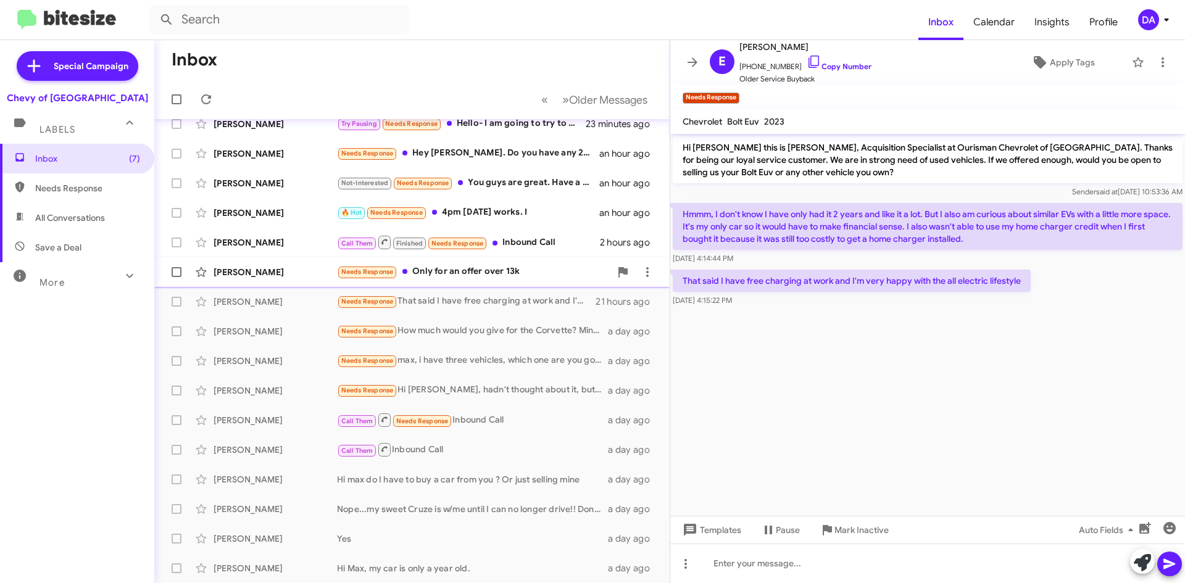
click at [494, 265] on div "Needs Response Only for an offer over 13k" at bounding box center [473, 272] width 273 height 14
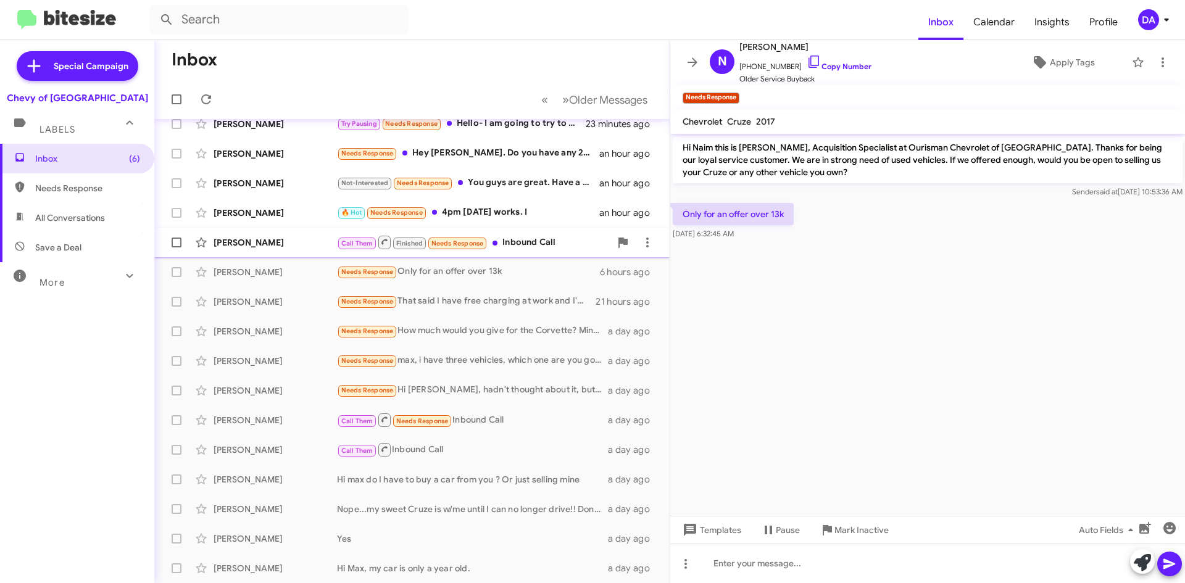
click at [535, 236] on div "Call Them Finished Needs Response Inbound Call" at bounding box center [473, 241] width 273 height 15
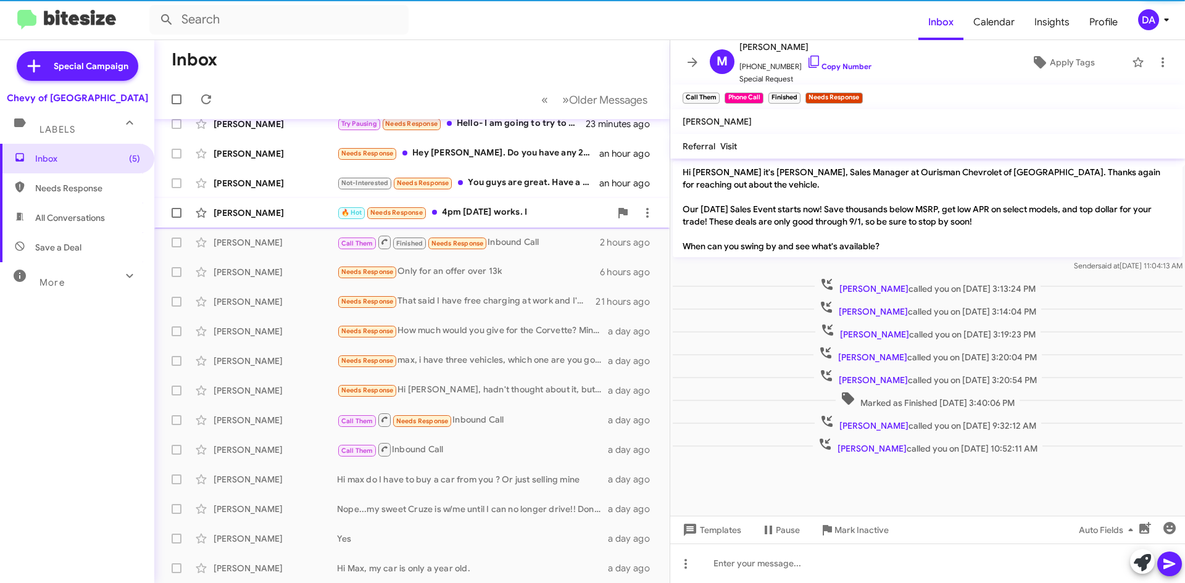
click at [535, 215] on div "🔥 Hot Needs Response 4pm [DATE] works. I" at bounding box center [473, 212] width 273 height 14
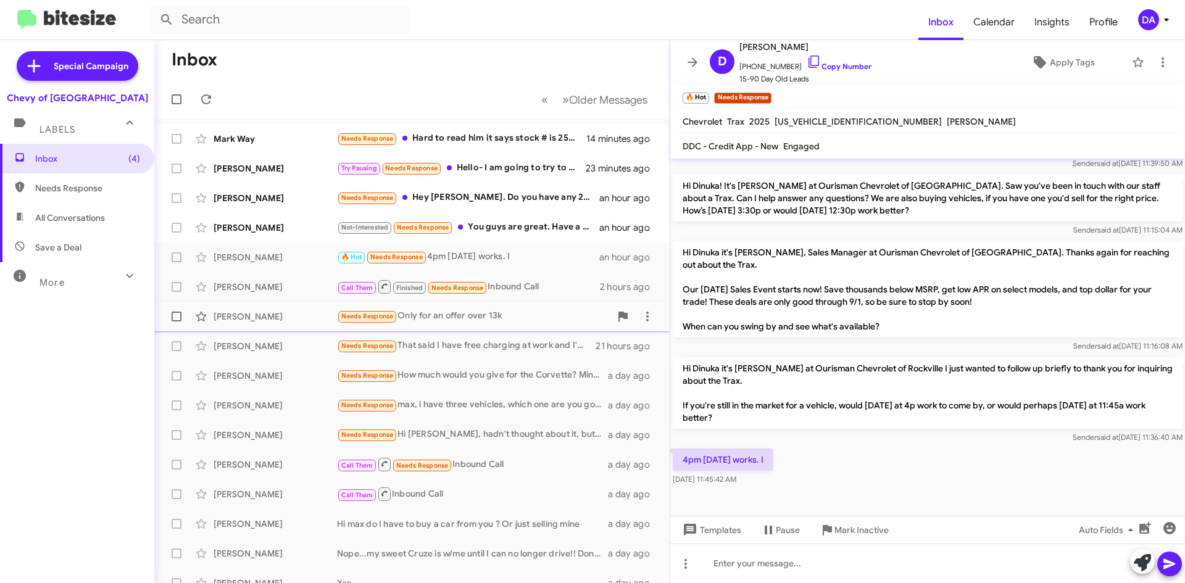
scroll to position [381, 0]
click at [554, 303] on span "[PERSON_NAME] Needs Response Only for an offer over 13k 6 hours ago" at bounding box center [411, 317] width 515 height 30
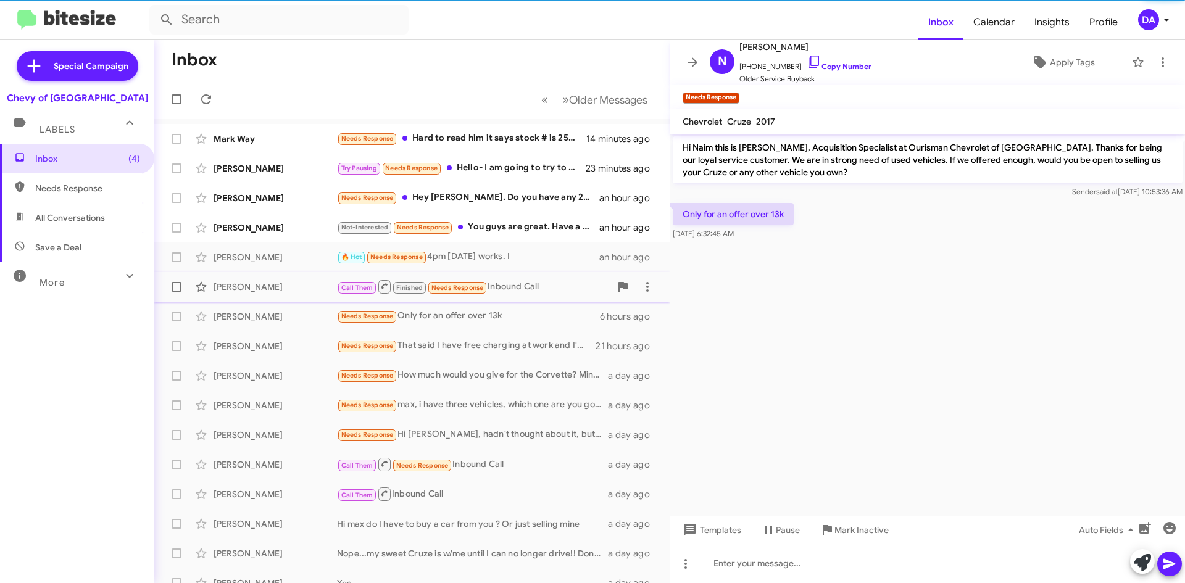
click at [523, 278] on div "[PERSON_NAME] Call Them Finished Needs Response Inbound Call 2 hours ago" at bounding box center [412, 287] width 496 height 25
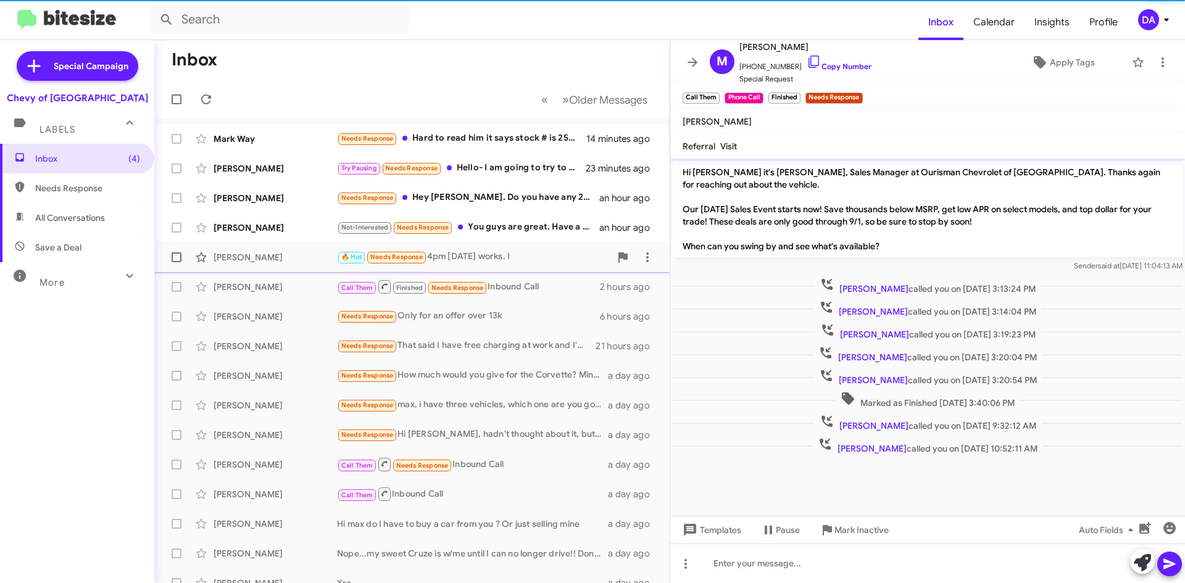
click at [514, 264] on div "🔥 Hot Needs Response 4pm [DATE] works. I" at bounding box center [473, 257] width 273 height 14
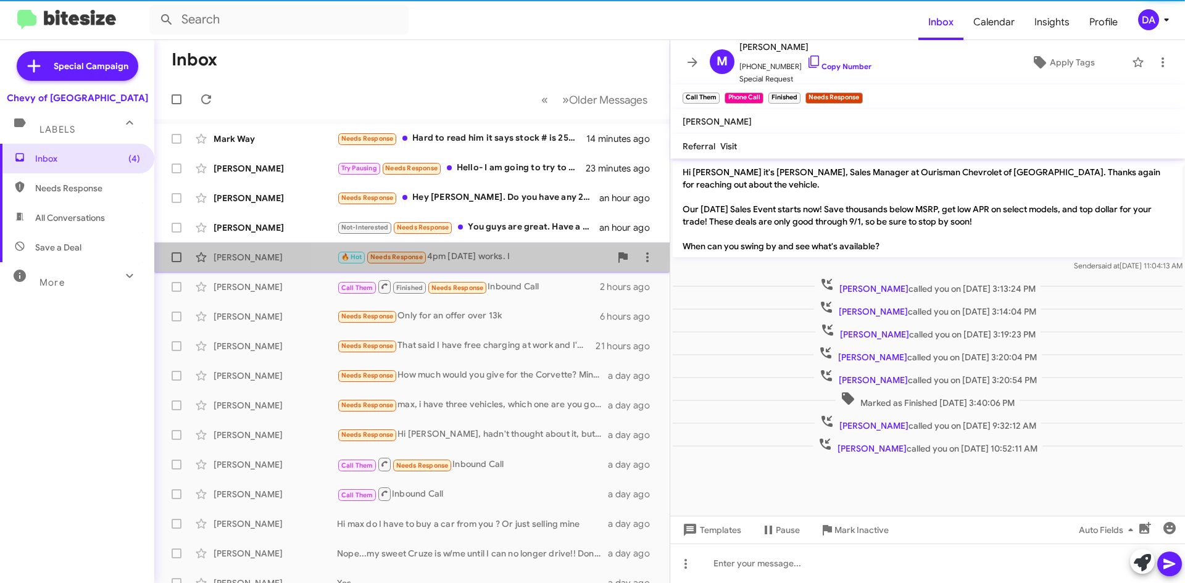
scroll to position [381, 0]
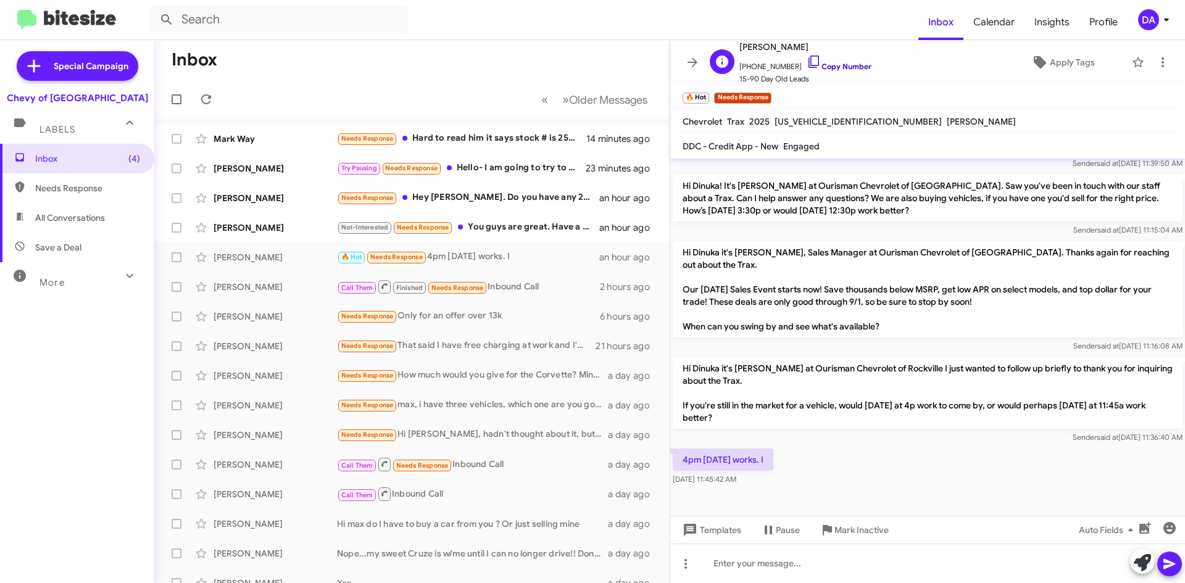
click at [823, 67] on link "Copy Number" at bounding box center [839, 66] width 65 height 9
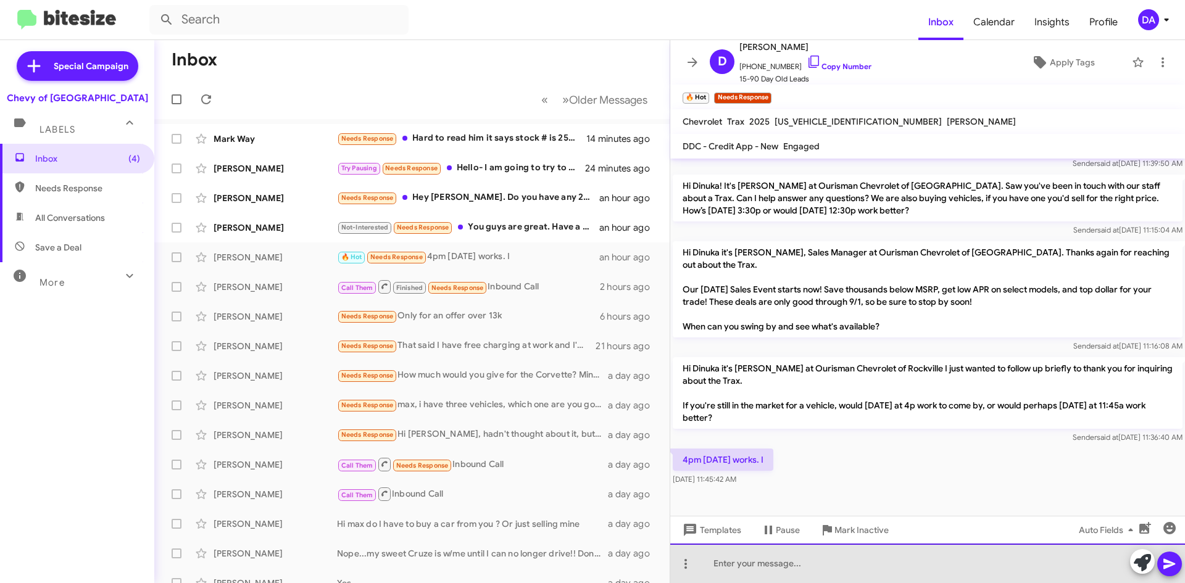
drag, startPoint x: 798, startPoint y: 566, endPoint x: 828, endPoint y: 542, distance: 38.3
click at [800, 565] on div at bounding box center [927, 563] width 515 height 39
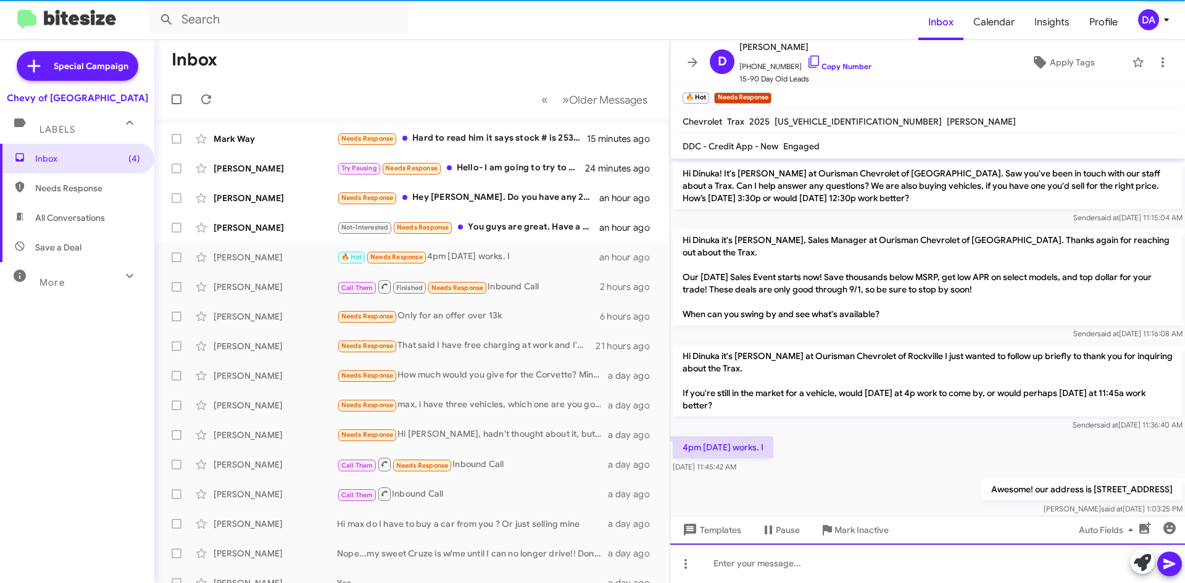
scroll to position [0, 0]
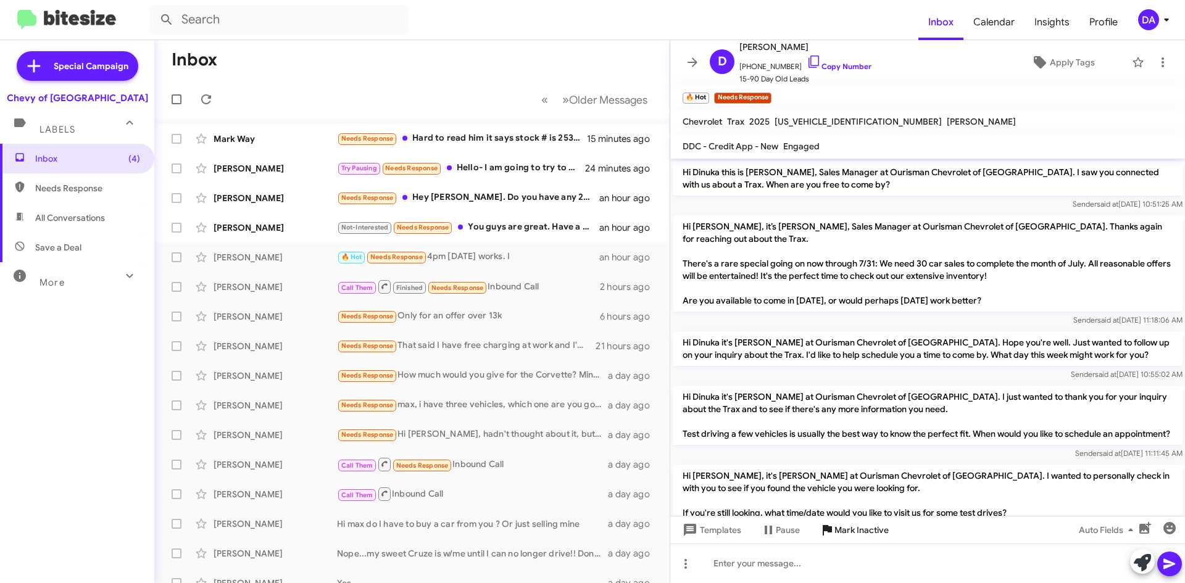
click at [866, 532] on span "Mark Inactive" at bounding box center [861, 530] width 54 height 22
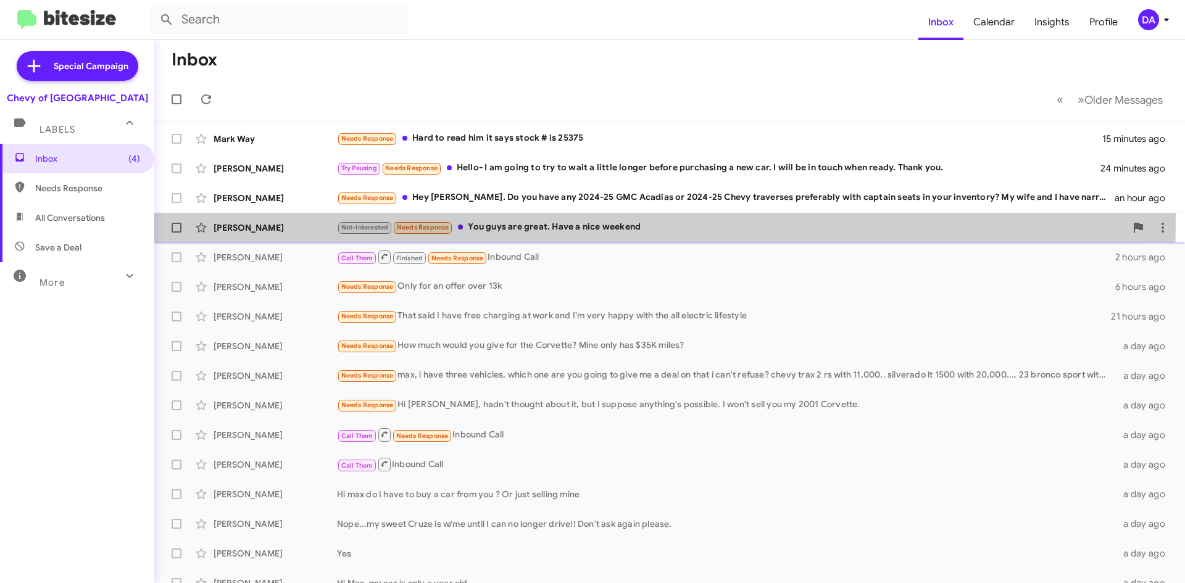
click at [534, 225] on div "Not-Interested Needs Response You guys are great. Have a nice weekend" at bounding box center [731, 227] width 789 height 14
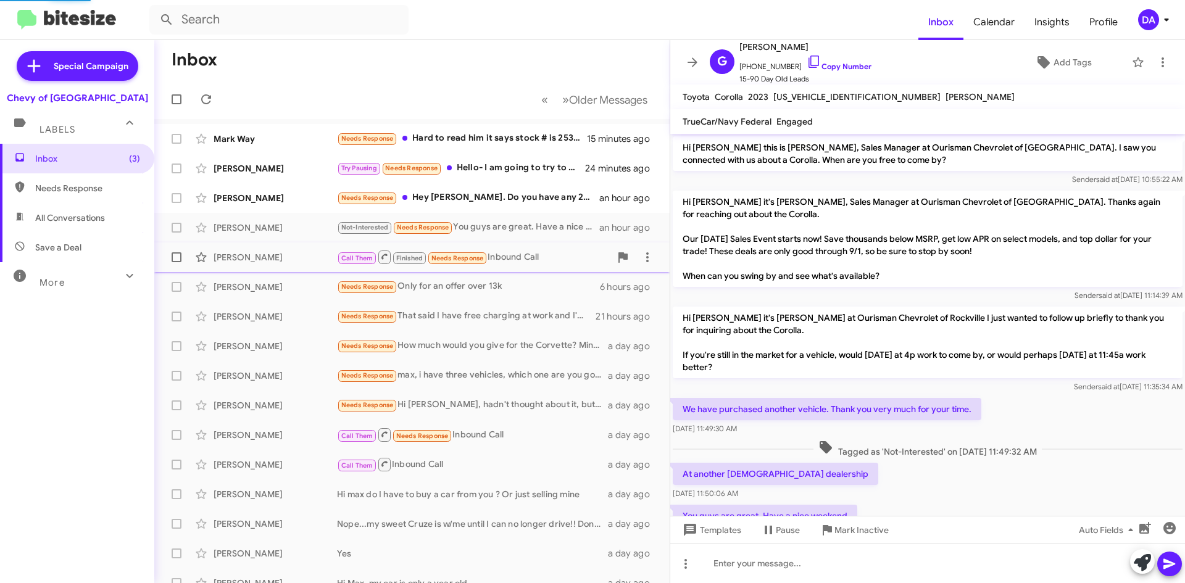
scroll to position [50, 0]
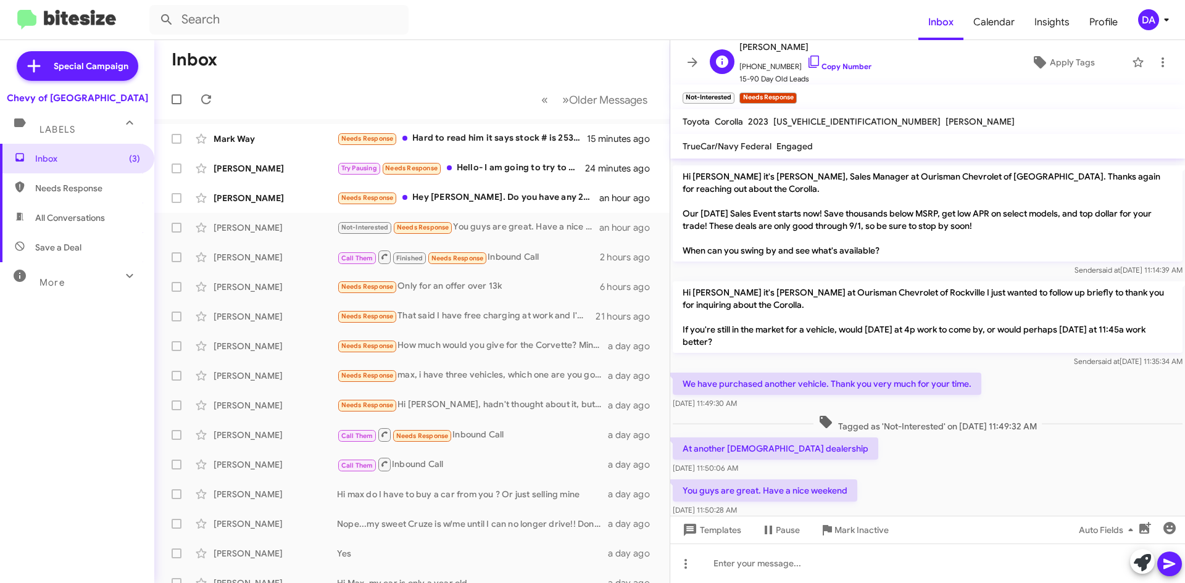
drag, startPoint x: 827, startPoint y: 68, endPoint x: 807, endPoint y: 74, distance: 21.1
click at [827, 68] on link "Copy Number" at bounding box center [839, 66] width 65 height 9
click at [839, 534] on span "Mark Inactive" at bounding box center [861, 530] width 54 height 22
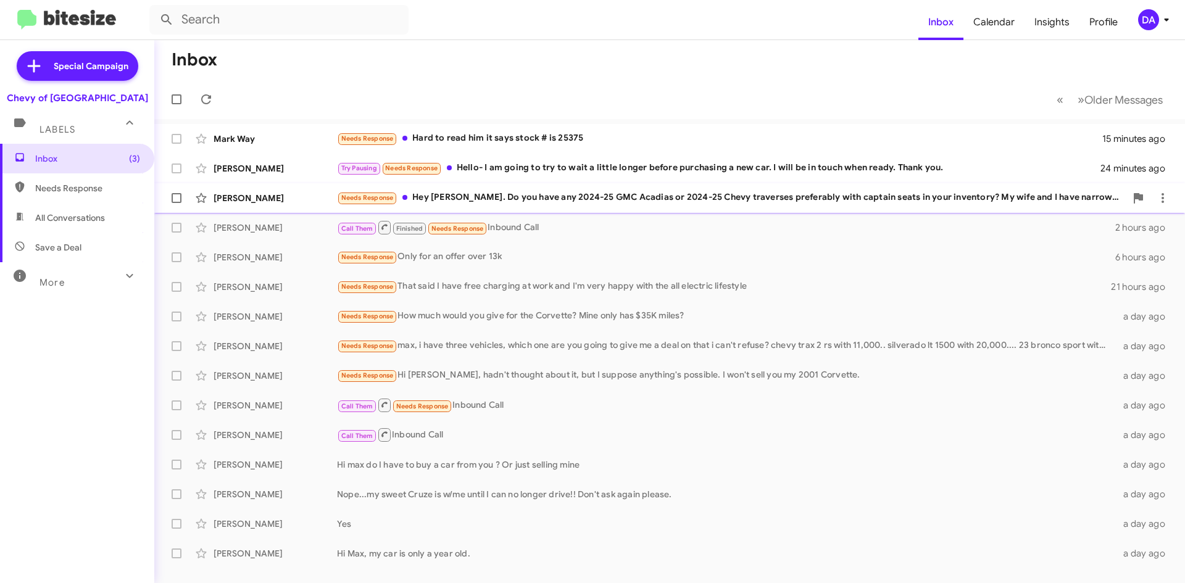
click at [518, 197] on div "Needs Response Hey [PERSON_NAME]. Do you have any 2024-25 GMC Acadias or 2024-2…" at bounding box center [731, 198] width 789 height 14
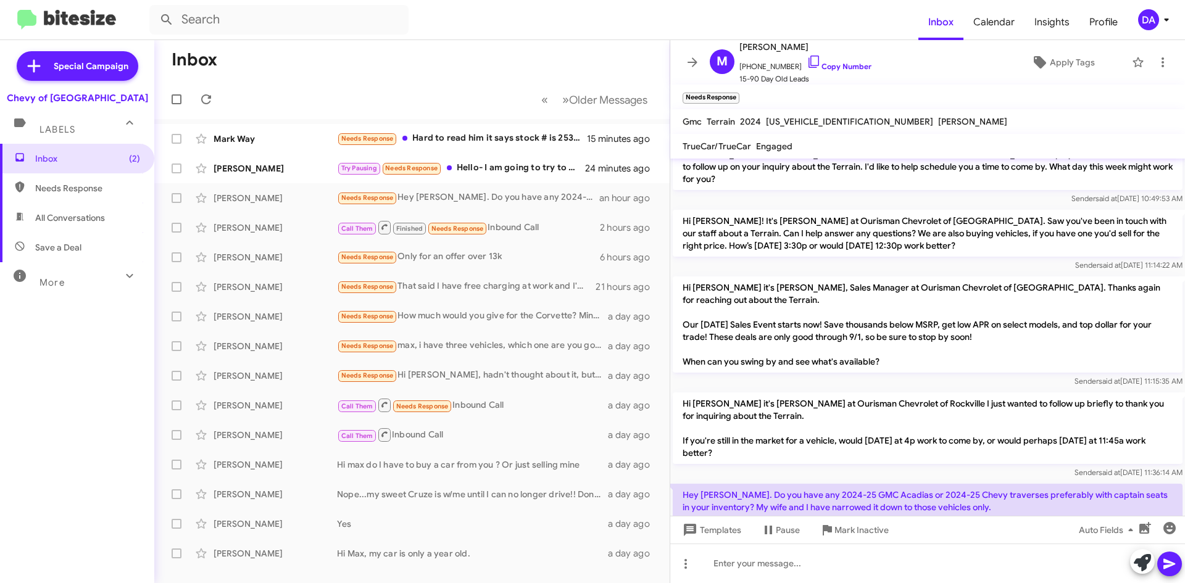
scroll to position [98, 0]
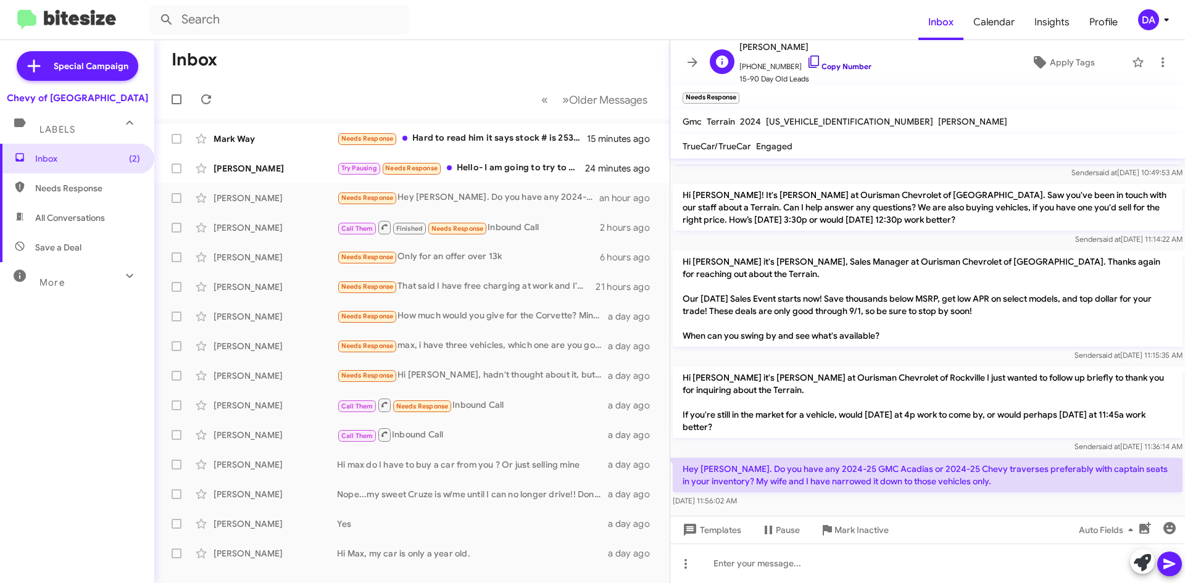
click at [842, 64] on link "Copy Number" at bounding box center [839, 66] width 65 height 9
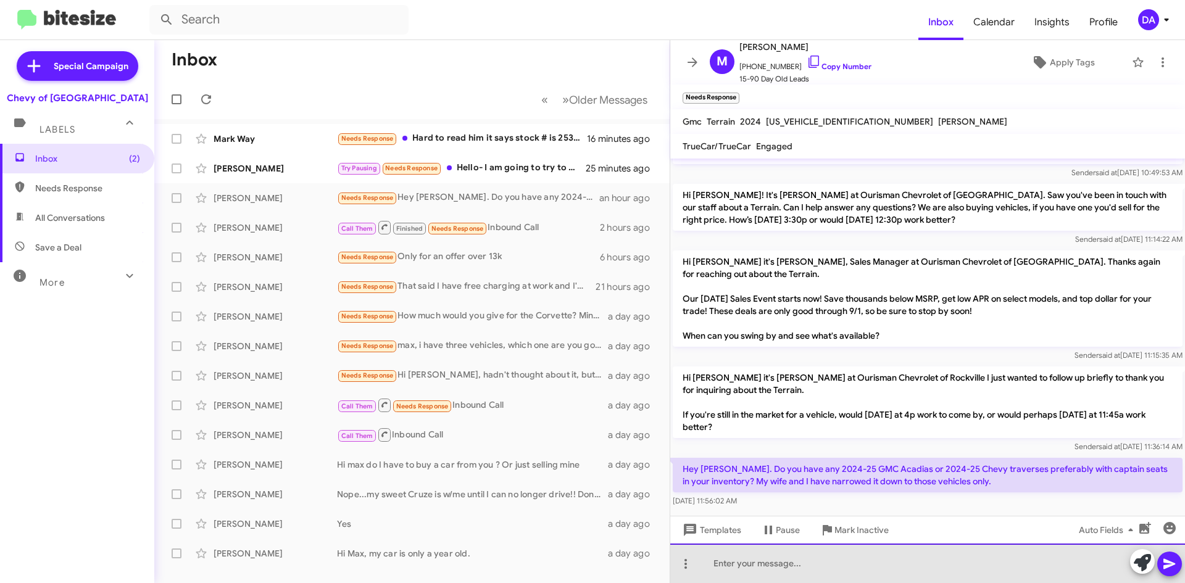
click at [778, 573] on div at bounding box center [927, 563] width 515 height 39
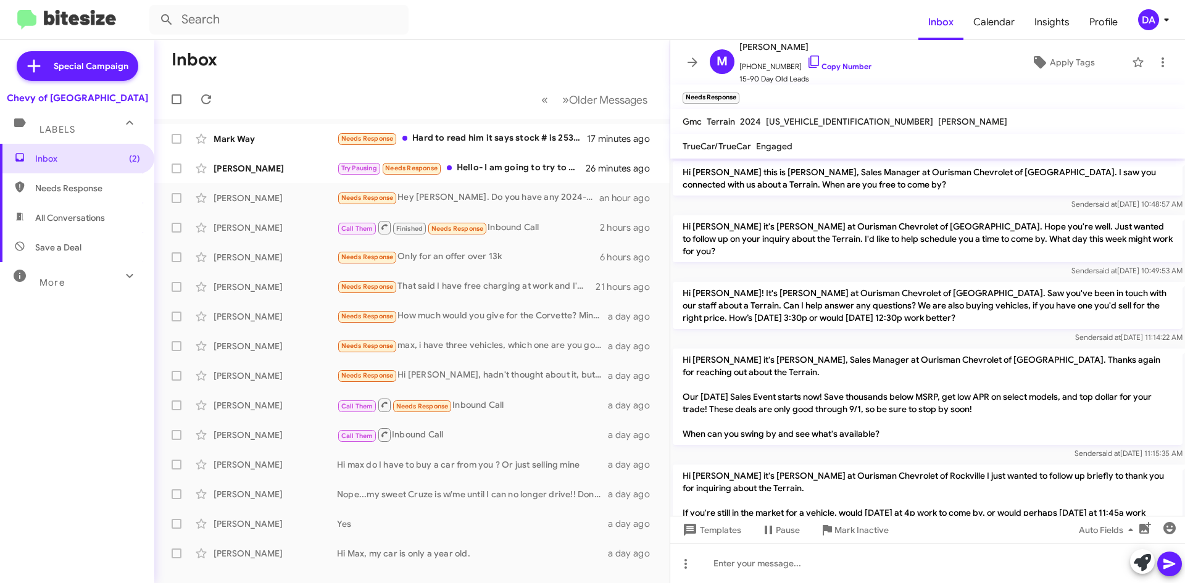
scroll to position [188, 0]
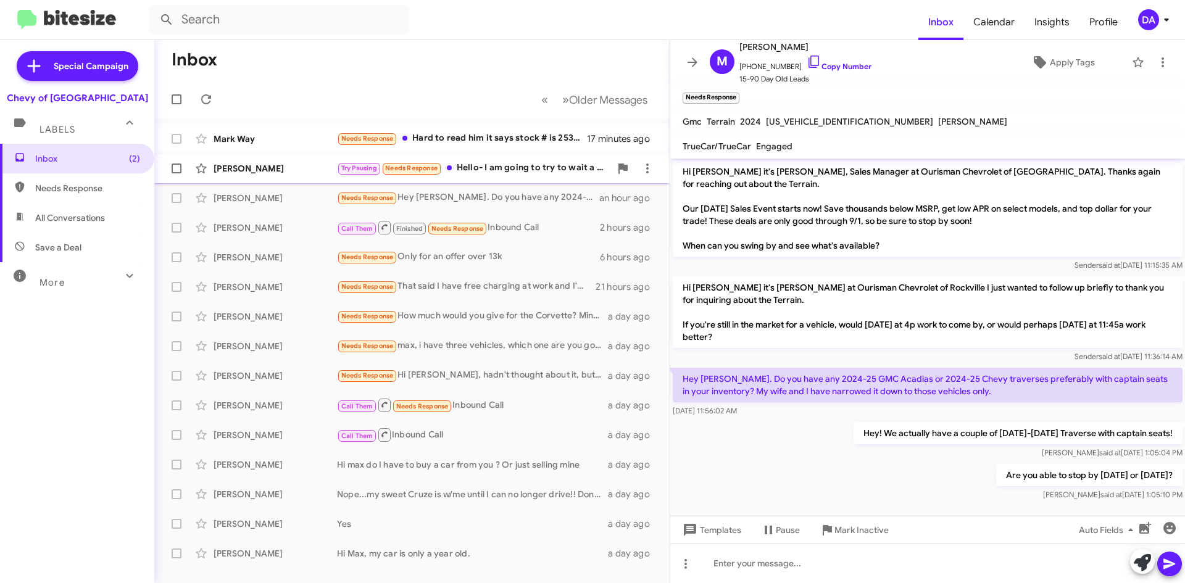
click at [444, 166] on div "Try Pausing Needs Response Hello- I am going to try to wait a little longer bef…" at bounding box center [473, 168] width 273 height 14
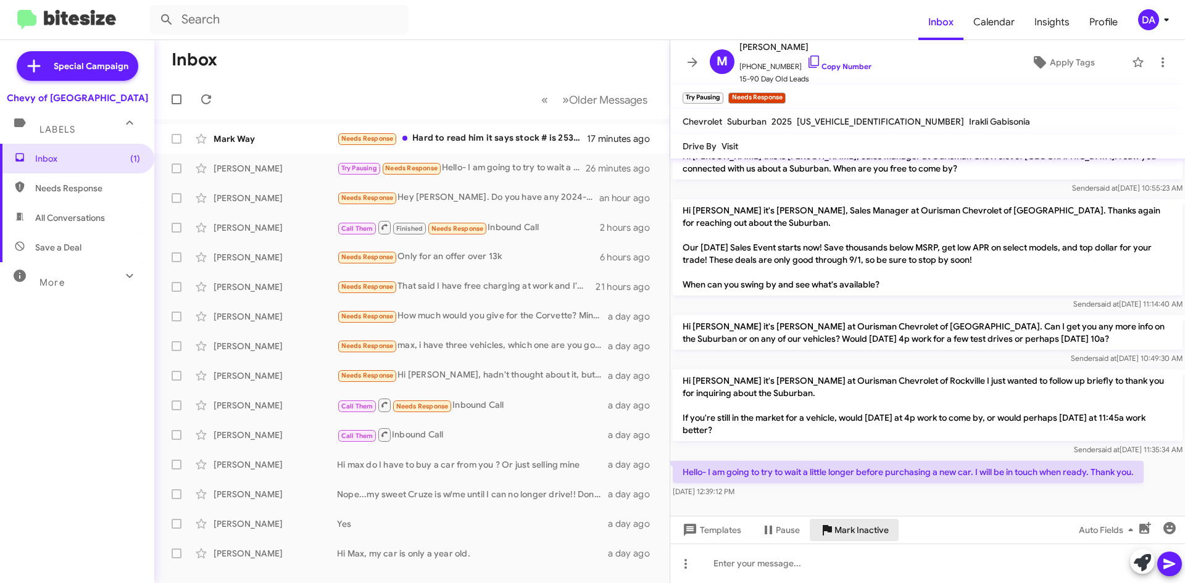
click at [871, 520] on span "Mark Inactive" at bounding box center [861, 530] width 54 height 22
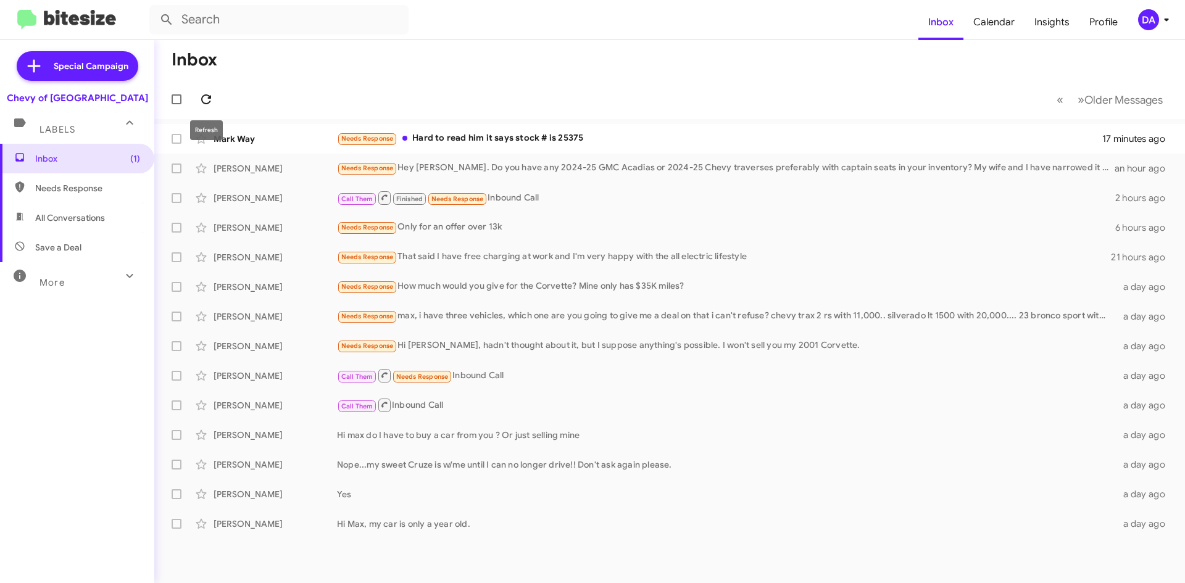
click at [217, 102] on span at bounding box center [206, 99] width 25 height 15
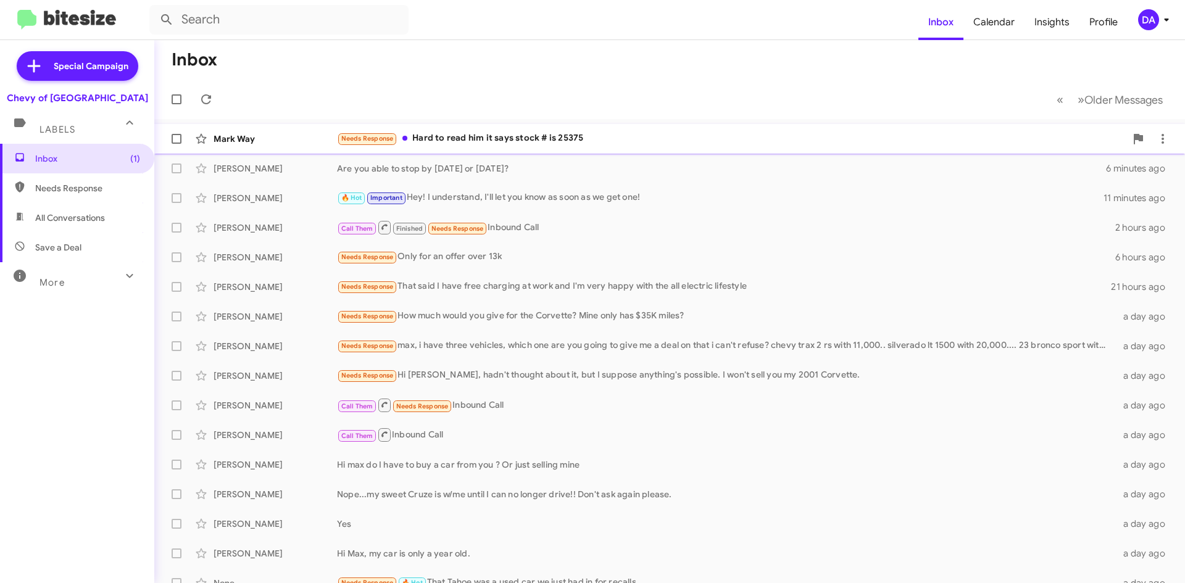
click at [545, 141] on div "Needs Response Hard to read him it says stock # is 25375" at bounding box center [731, 138] width 789 height 14
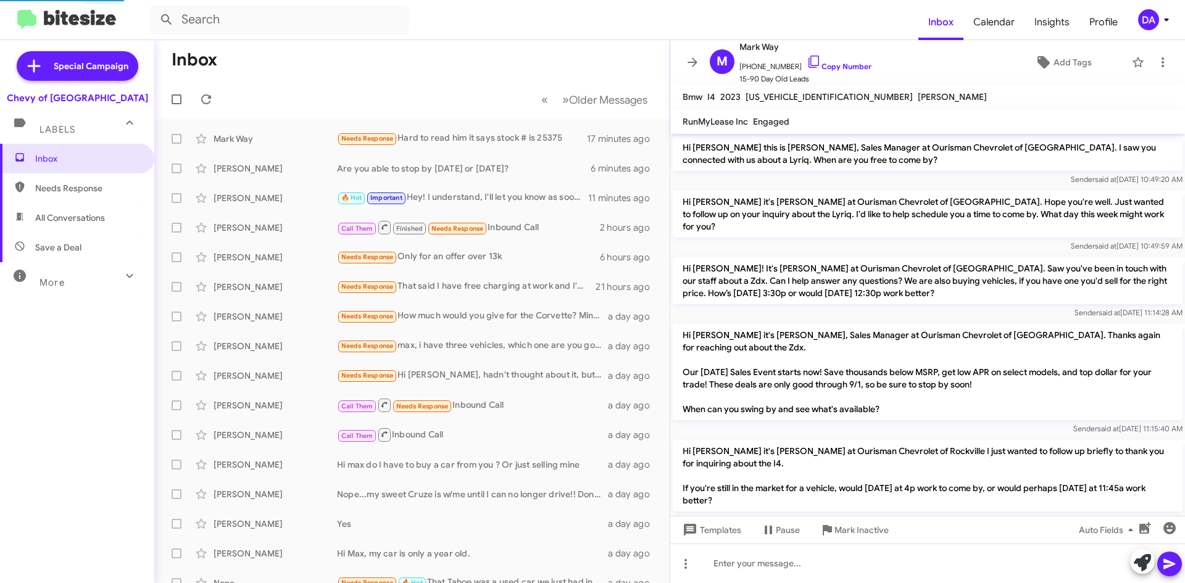
scroll to position [61, 0]
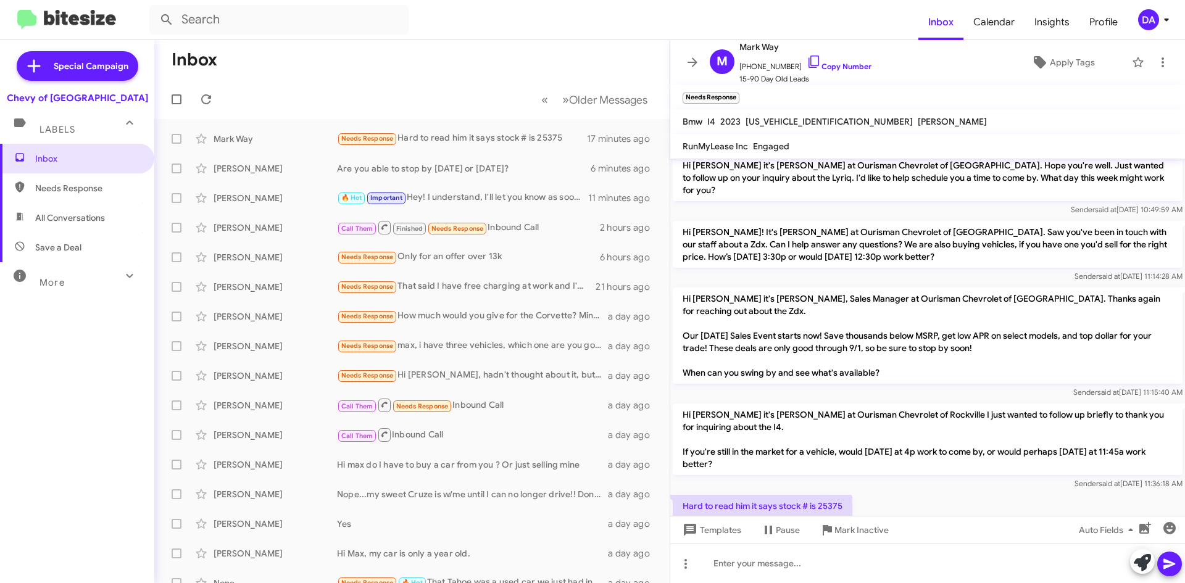
click at [836, 496] on p "Hard to read him it says stock # is 25375" at bounding box center [763, 506] width 180 height 22
copy p "25375"
click at [807, 125] on span "[US_VEHICLE_IDENTIFICATION_NUMBER]" at bounding box center [828, 121] width 167 height 11
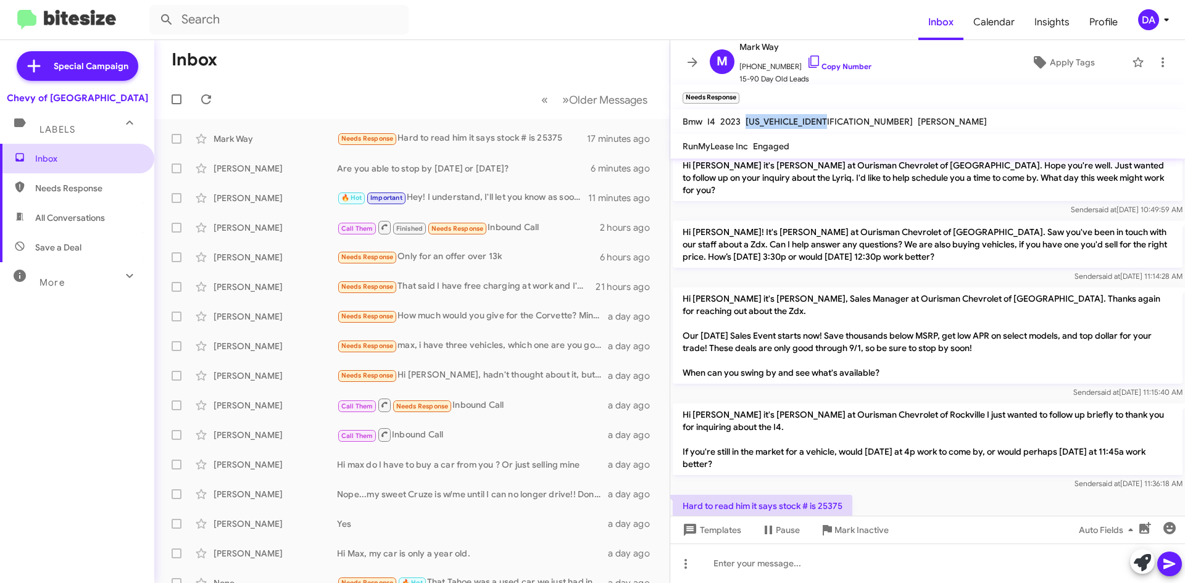
copy span "[US_VEHICLE_IDENTIFICATION_NUMBER]"
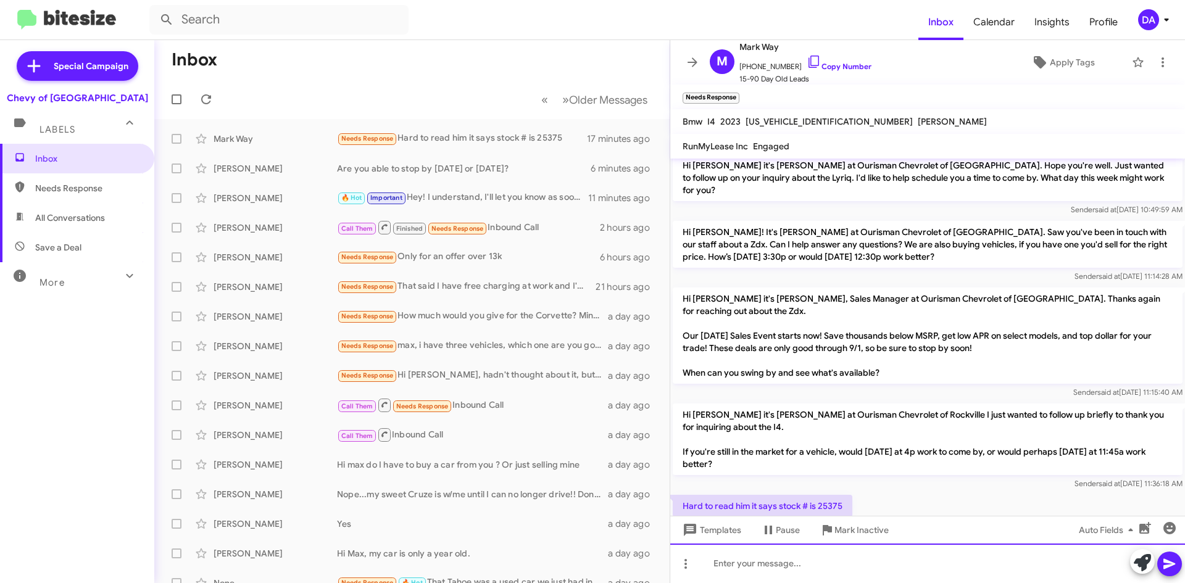
click at [882, 572] on div at bounding box center [927, 563] width 515 height 39
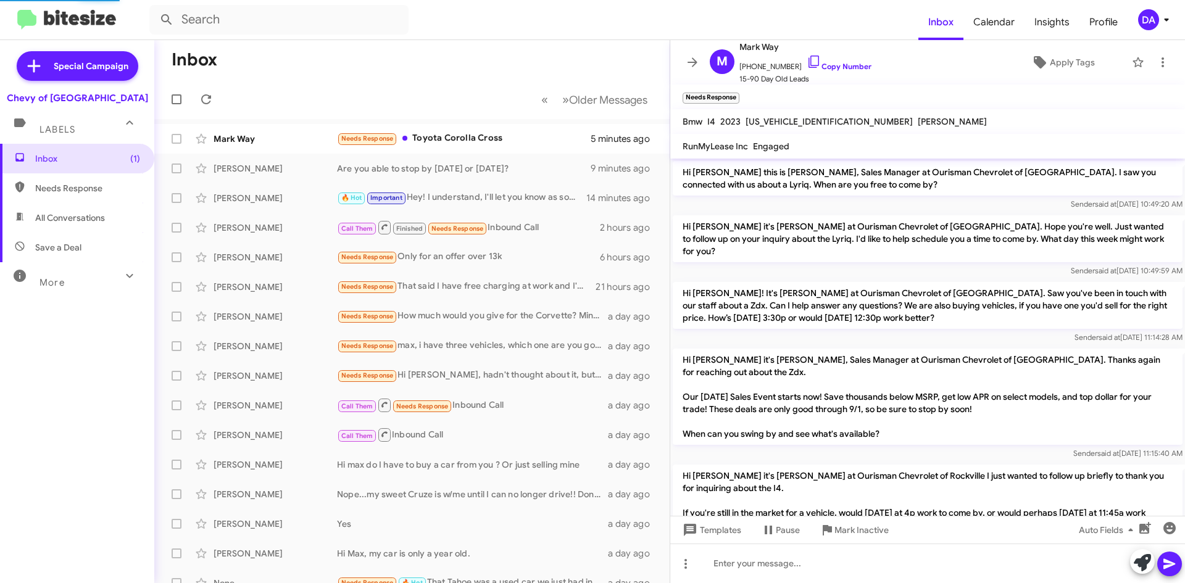
scroll to position [176, 0]
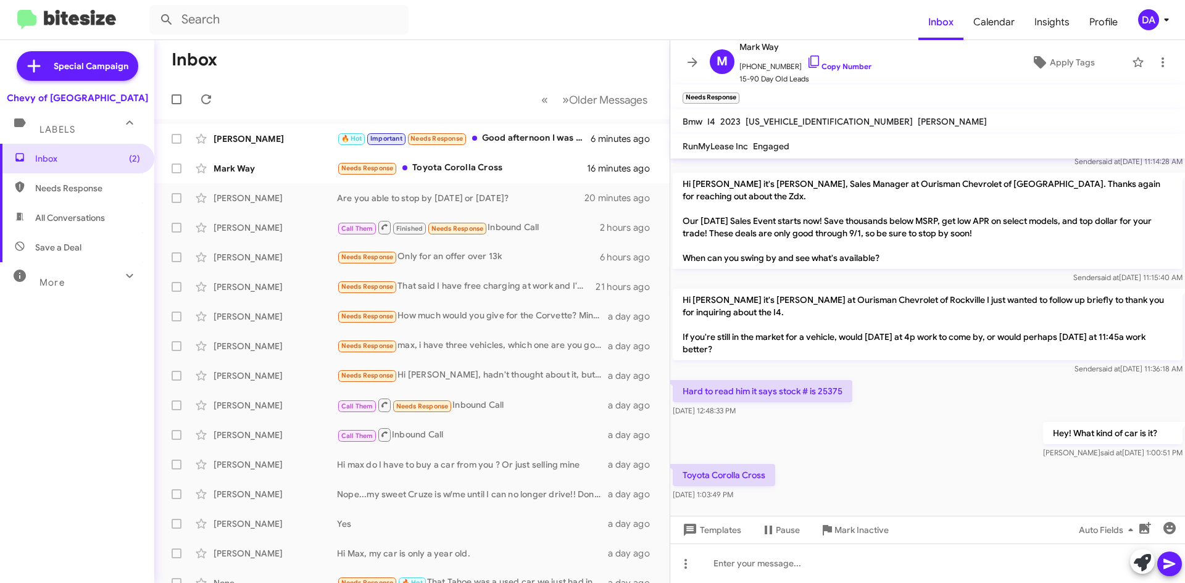
click at [108, 357] on div "Inbox (2) Needs Response All Conversations Save a Deal More Important 🔥 Hot App…" at bounding box center [77, 319] width 154 height 350
click at [203, 98] on icon at bounding box center [206, 99] width 15 height 15
click at [114, 327] on div "Inbox (2) Needs Response All Conversations Save a Deal More Important 🔥 Hot App…" at bounding box center [77, 319] width 154 height 350
click at [38, 359] on div "Inbox (2) Needs Response All Conversations Save a Deal More Important 🔥 Hot App…" at bounding box center [77, 319] width 154 height 350
click at [20, 375] on div "Inbox (2) Needs Response All Conversations Save a Deal More Important 🔥 Hot App…" at bounding box center [77, 319] width 154 height 350
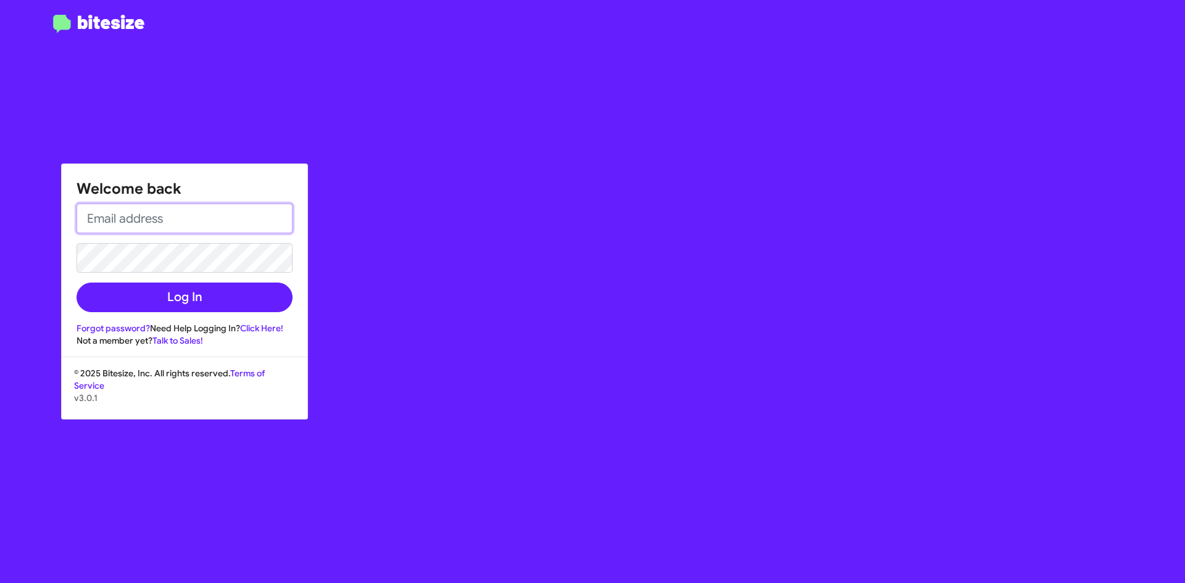
type input "[EMAIL_ADDRESS][DOMAIN_NAME]"
click at [86, 450] on div at bounding box center [98, 299] width 197 height 568
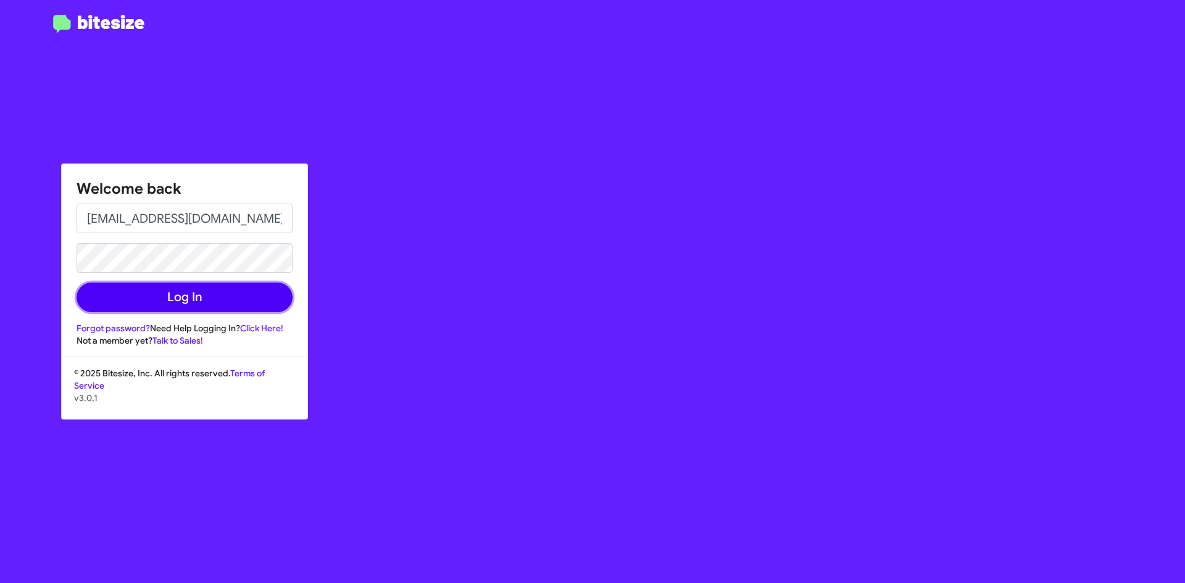
drag, startPoint x: 154, startPoint y: 295, endPoint x: 144, endPoint y: 297, distance: 10.7
click at [154, 295] on button "Log In" at bounding box center [185, 298] width 216 height 30
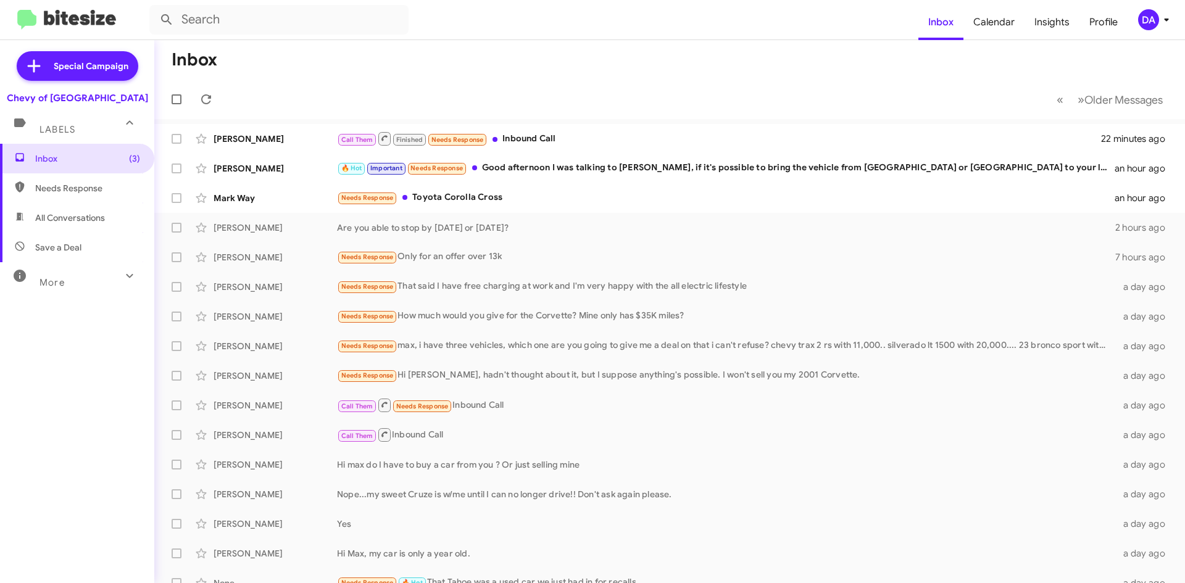
click at [23, 346] on div "Inbox (3) Needs Response All Conversations Save a Deal More Important 🔥 Hot App…" at bounding box center [77, 319] width 154 height 350
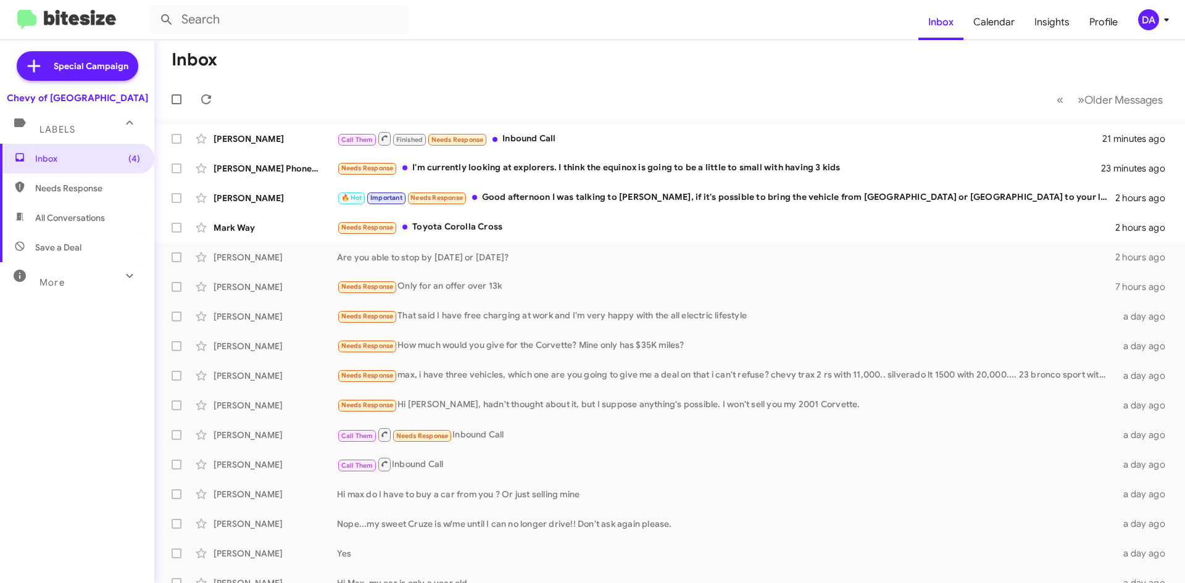
click at [79, 355] on div "Inbox (4) Needs Response All Conversations Save a Deal More Important 🔥 Hot App…" at bounding box center [77, 319] width 154 height 350
